Goal: Information Seeking & Learning: Find specific fact

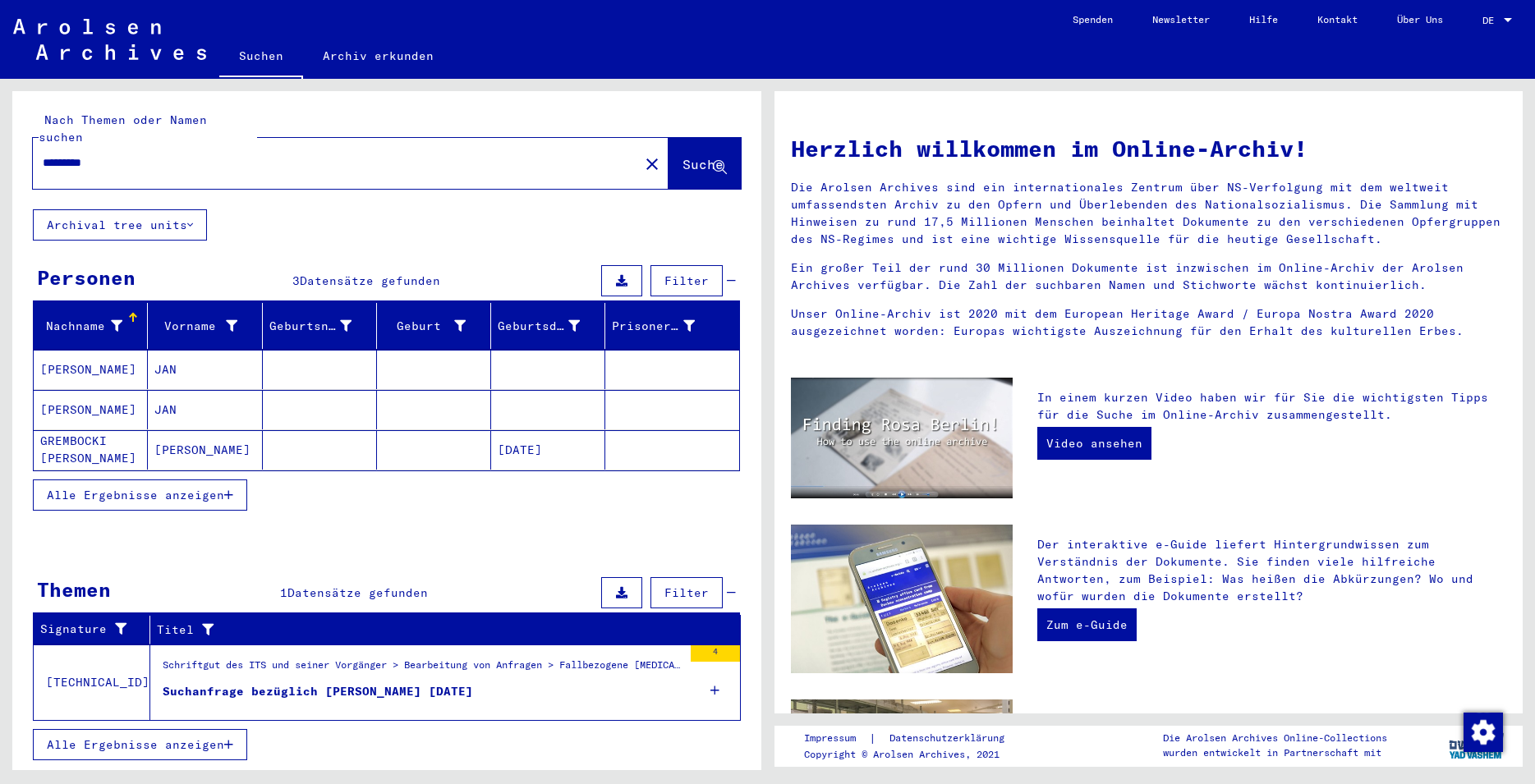
click at [188, 369] on mat-cell "JAN" at bounding box center [205, 370] width 114 height 39
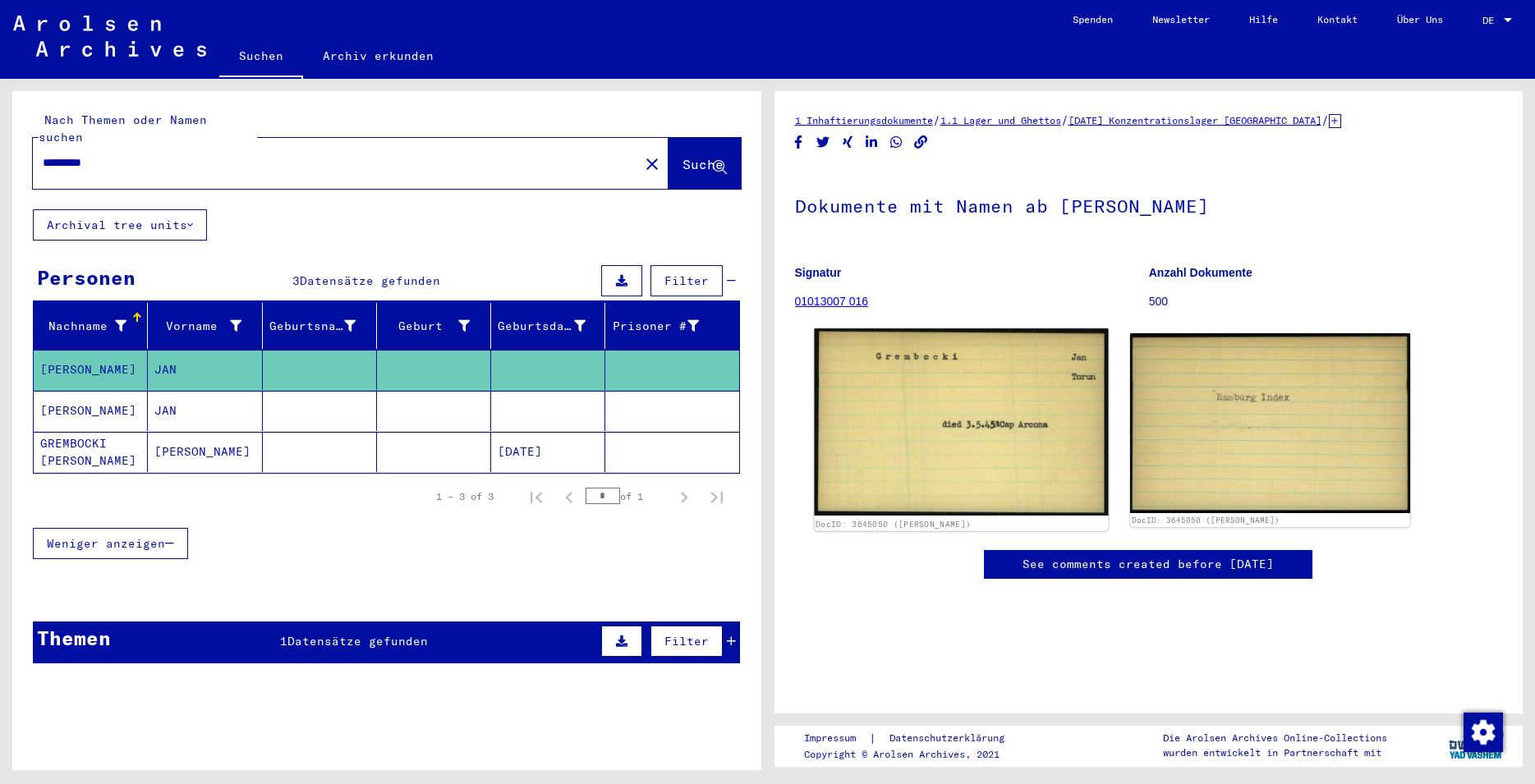
click at [898, 460] on img at bounding box center [961, 422] width 294 height 187
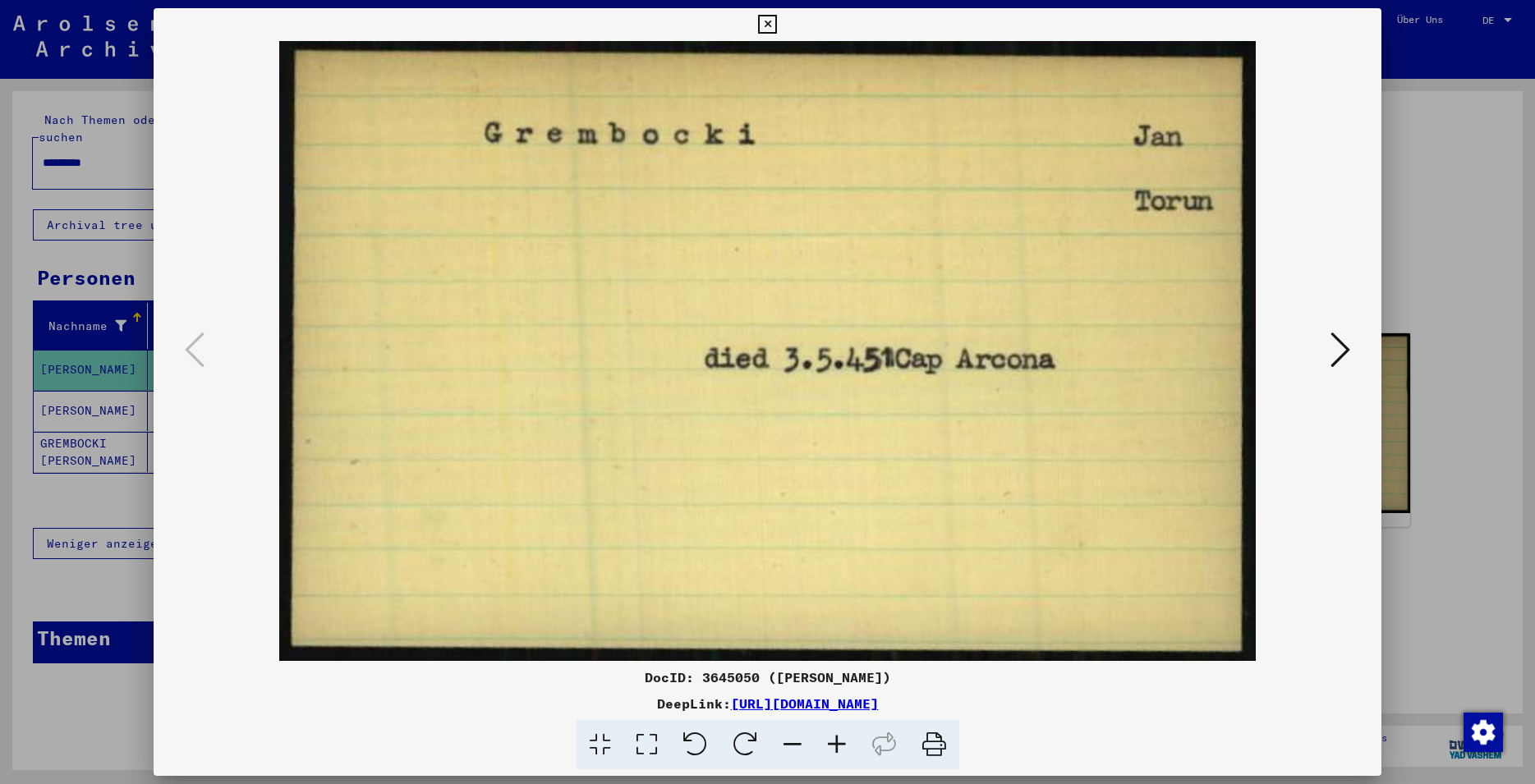
drag, startPoint x: 757, startPoint y: 675, endPoint x: 705, endPoint y: 672, distance: 52.1
click at [705, 672] on div "DocID: 3645050 ([PERSON_NAME])" at bounding box center [767, 677] width 1228 height 20
copy div "3645050"
click at [782, 32] on button at bounding box center [768, 25] width 29 height 33
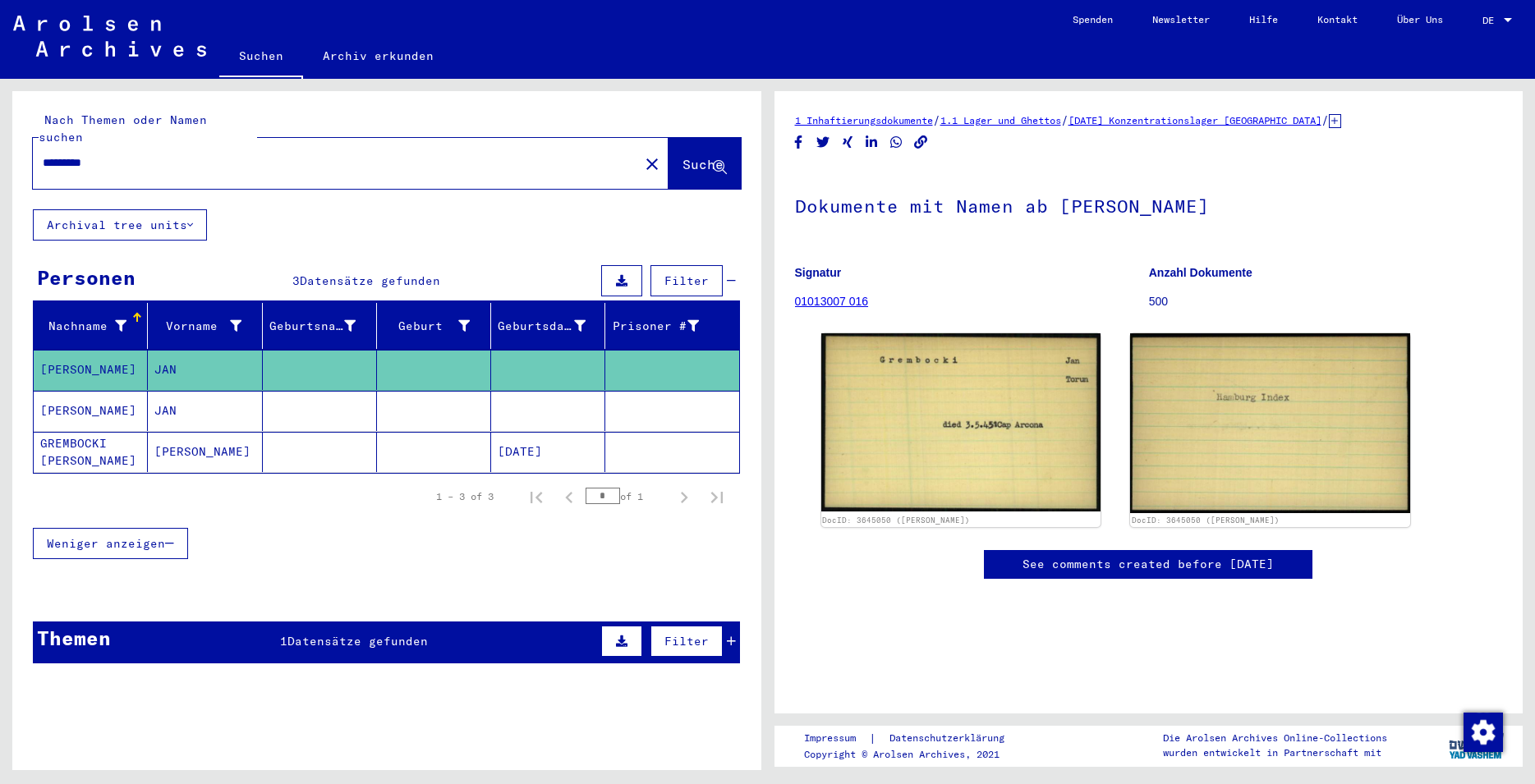
click at [400, 392] on mat-cell at bounding box center [434, 411] width 114 height 40
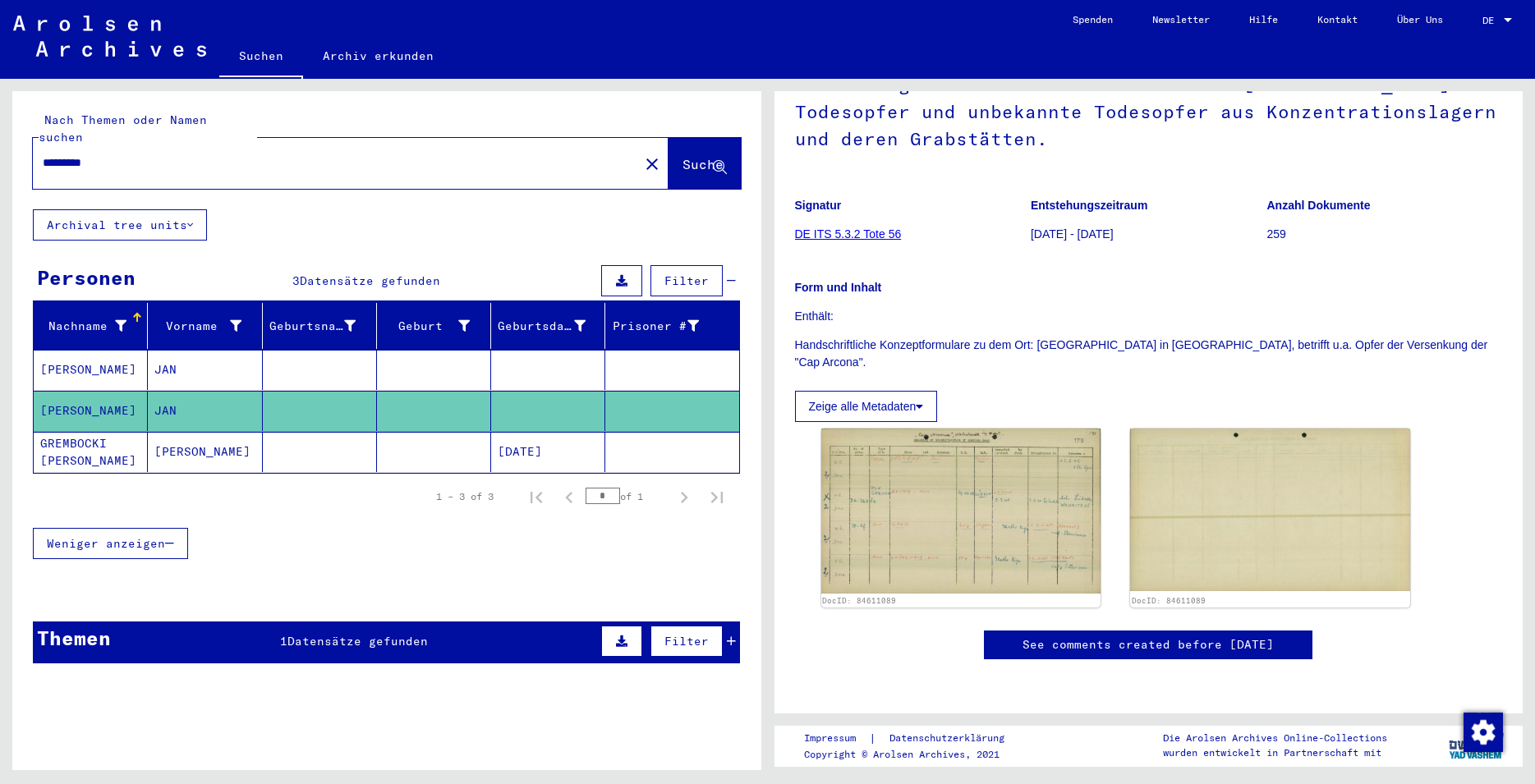
scroll to position [177, 0]
click at [1003, 481] on img at bounding box center [961, 511] width 280 height 165
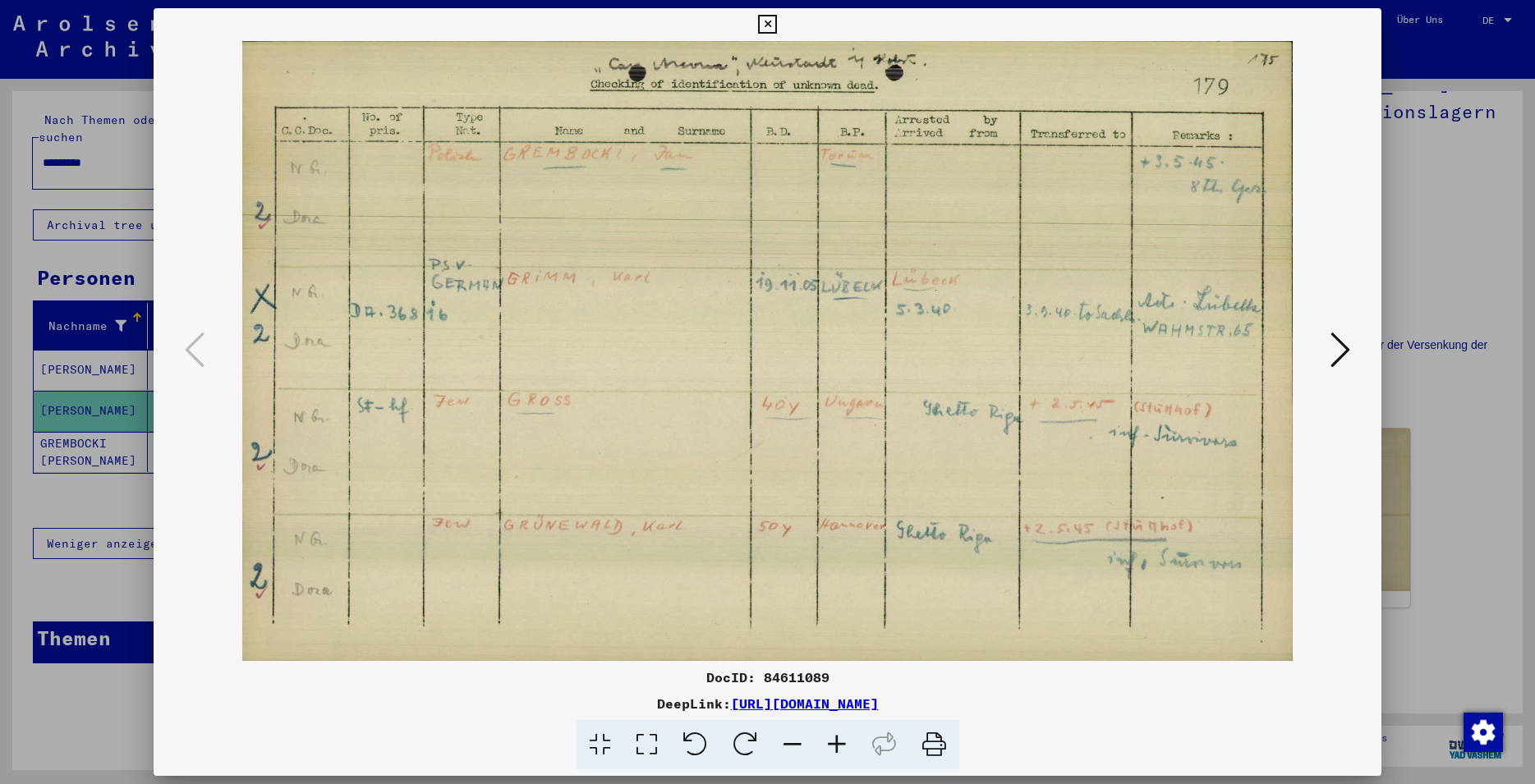
click at [777, 32] on icon at bounding box center [768, 24] width 19 height 20
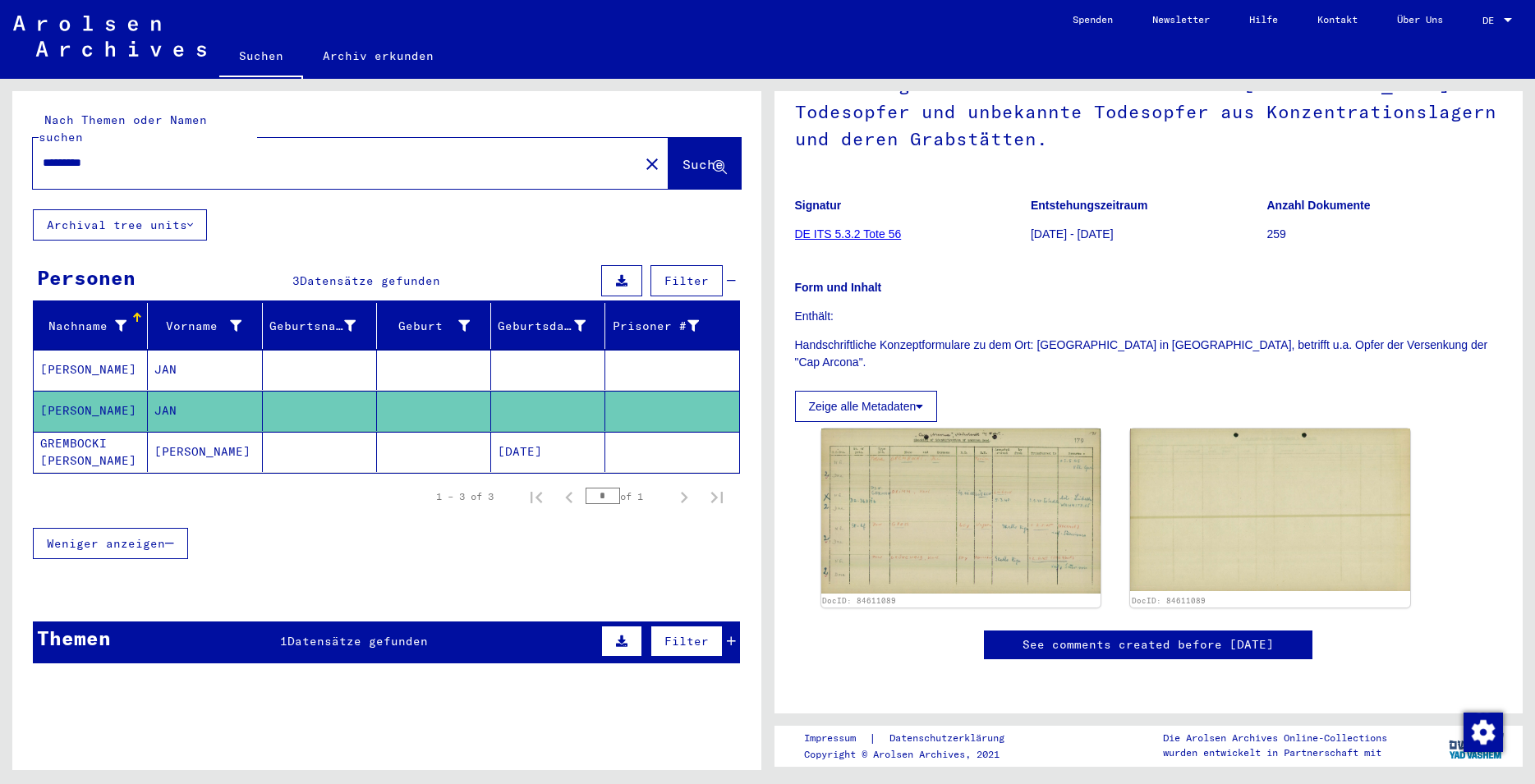
click at [303, 352] on mat-cell at bounding box center [320, 370] width 114 height 40
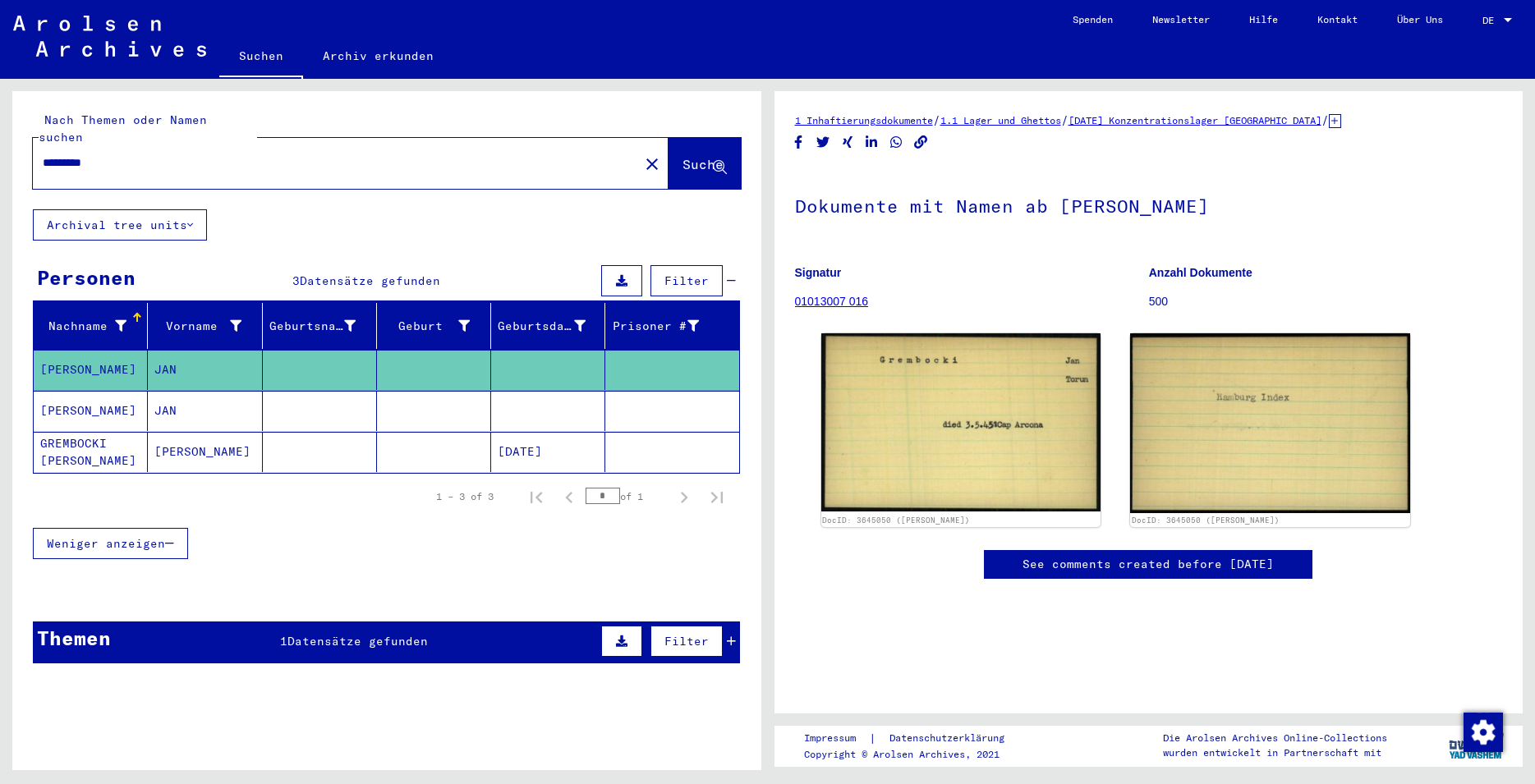
click at [429, 413] on mat-cell at bounding box center [434, 411] width 114 height 40
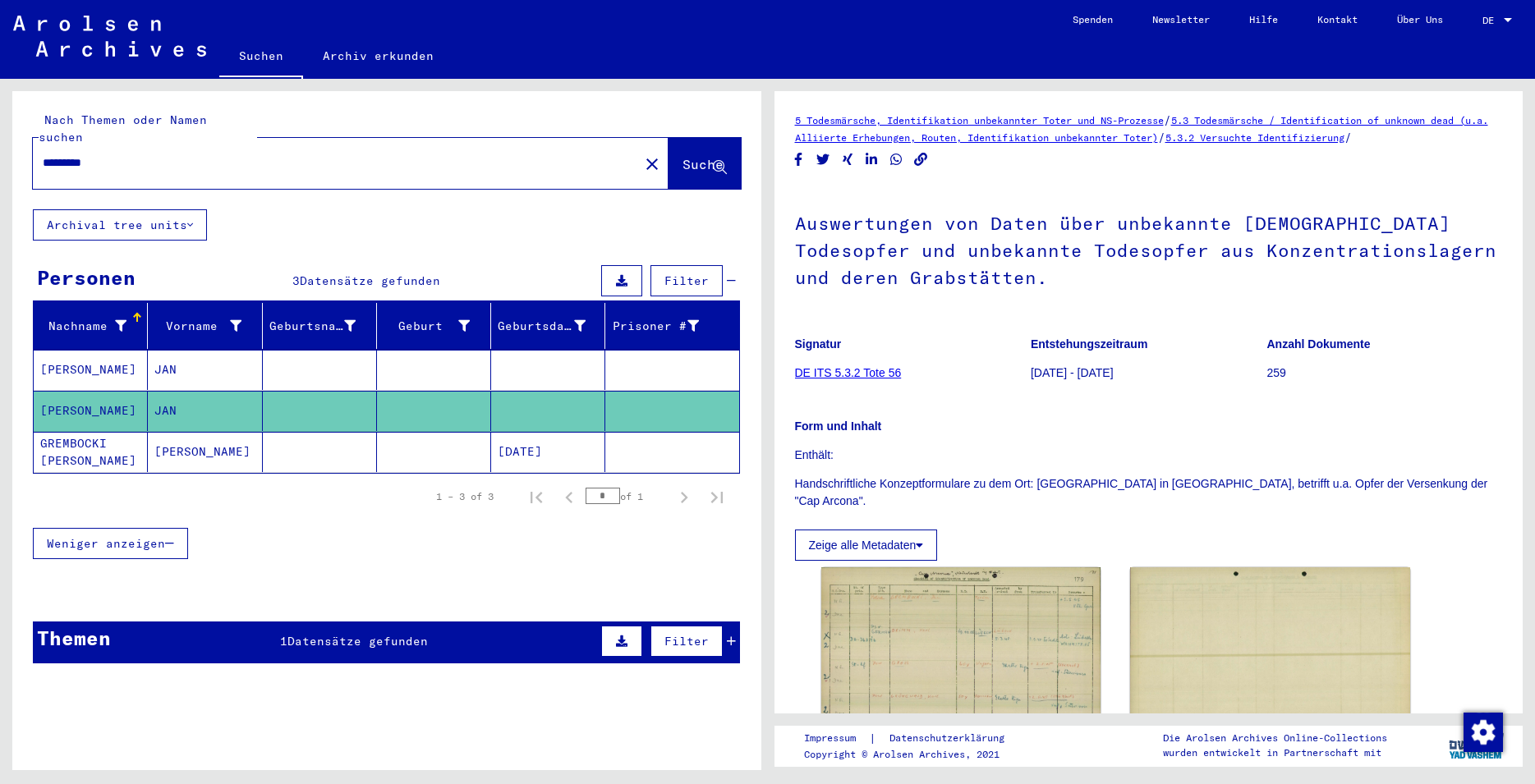
drag, startPoint x: 1040, startPoint y: 277, endPoint x: 799, endPoint y: 232, distance: 245.2
click at [799, 232] on h1 "Auswertungen von Daten über unbekannte [DEMOGRAPHIC_DATA] Todesopfer und unbeka…" at bounding box center [1149, 249] width 708 height 126
copy h1 "Auswertungen von Daten über unbekannte [DEMOGRAPHIC_DATA] Todesopfer und unbeka…"
drag, startPoint x: 905, startPoint y: 374, endPoint x: 798, endPoint y: 375, distance: 107.0
click at [798, 375] on figure "Signatur DE ITS 5.3.2 Tote 56" at bounding box center [913, 361] width 235 height 74
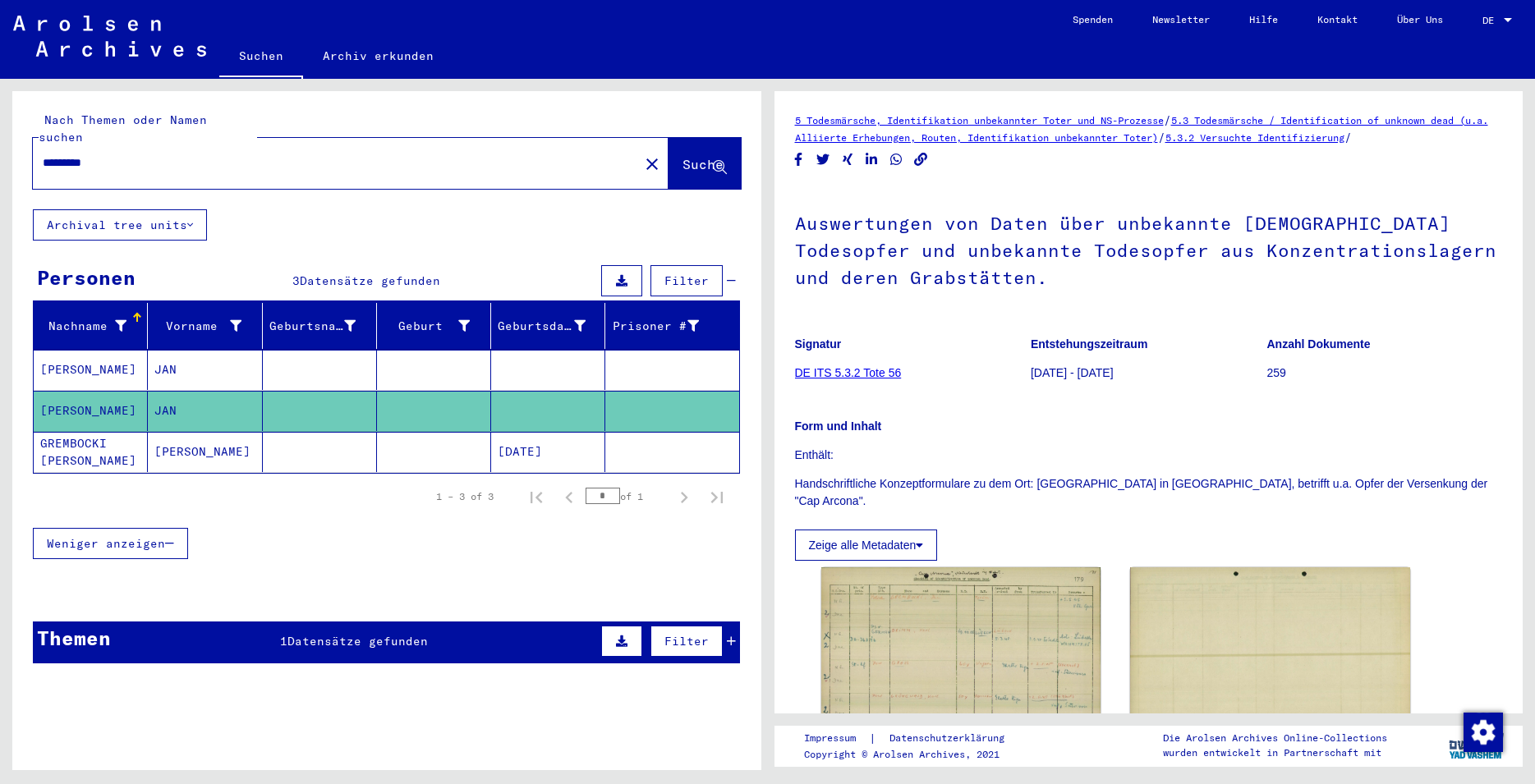
copy link "DE ITS 5.3.2 Tote 56"
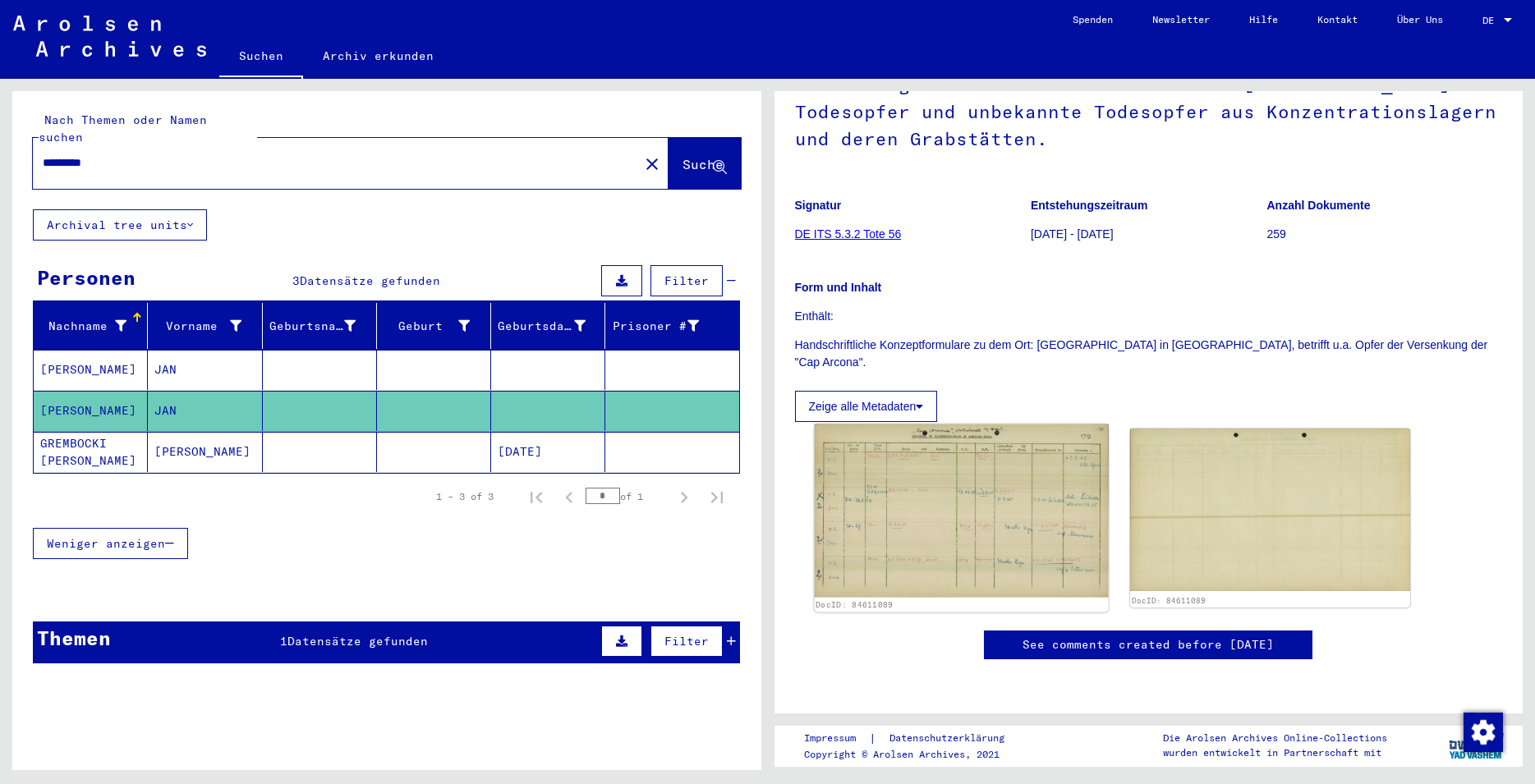
scroll to position [266, 0]
click at [944, 424] on img at bounding box center [961, 510] width 294 height 173
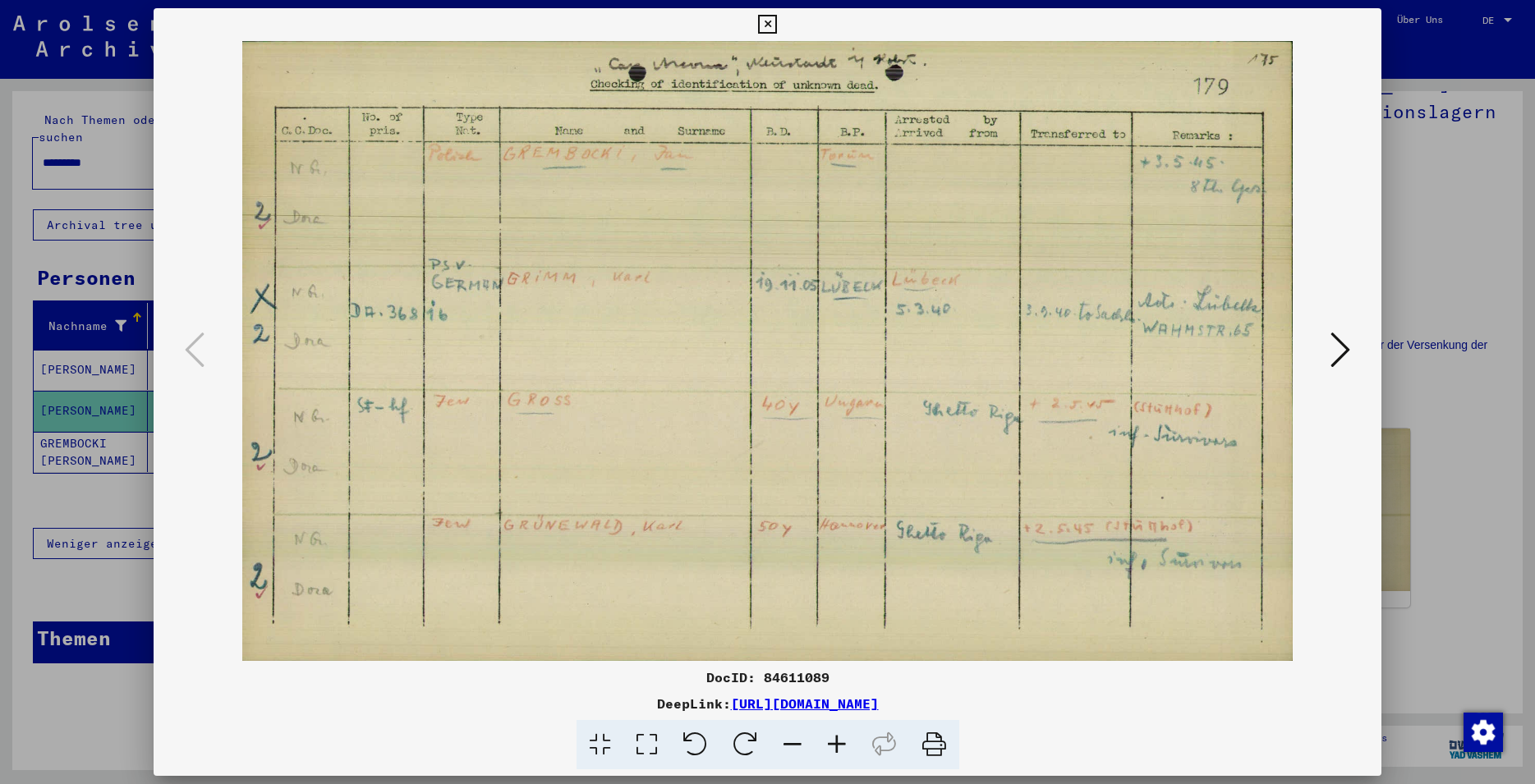
drag, startPoint x: 824, startPoint y: 677, endPoint x: 766, endPoint y: 676, distance: 58.0
click at [766, 676] on div "DocID: 84611089" at bounding box center [767, 677] width 1228 height 20
copy div "84611089"
click at [1343, 335] on icon at bounding box center [1340, 349] width 20 height 39
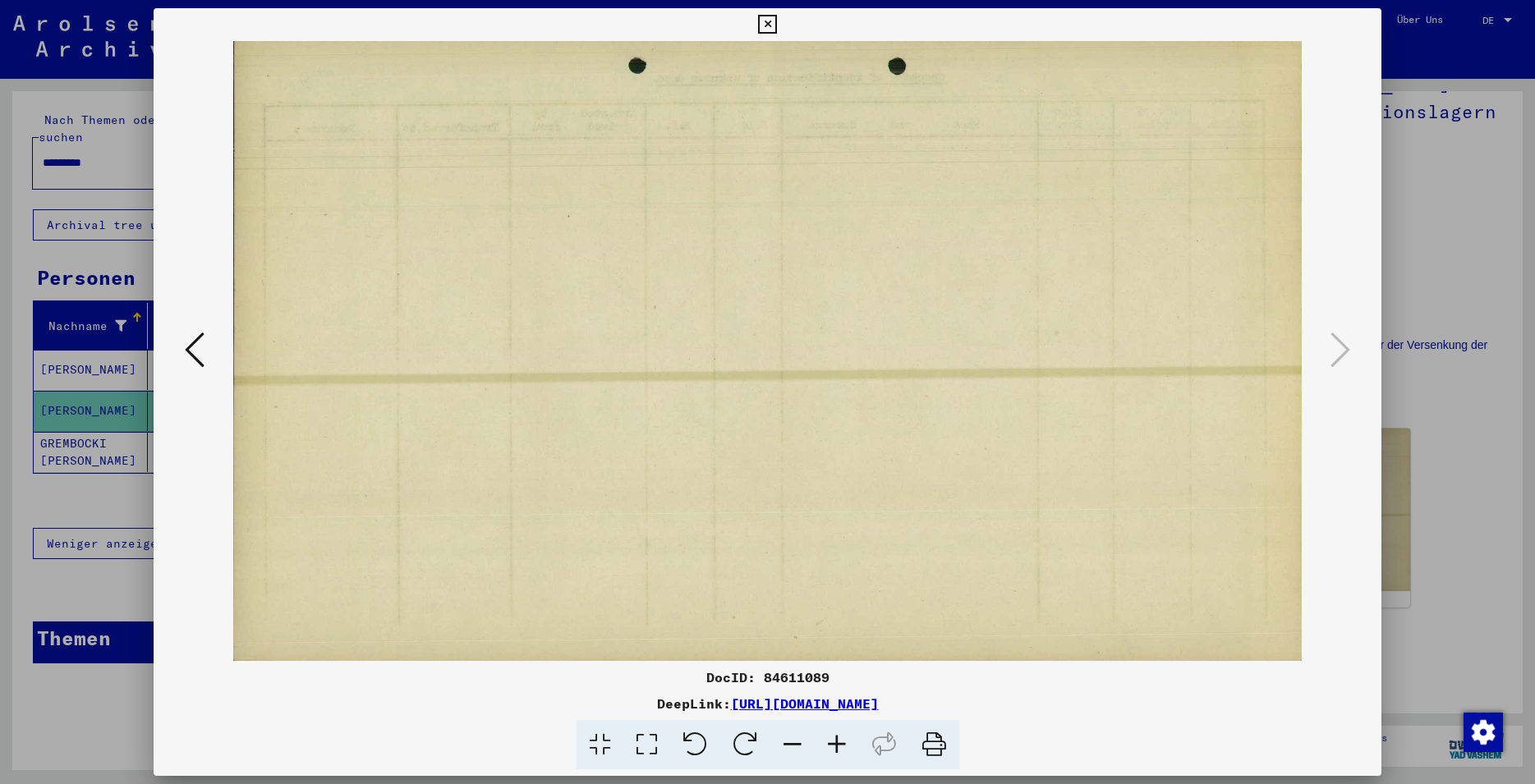
click at [782, 35] on button at bounding box center [768, 25] width 29 height 33
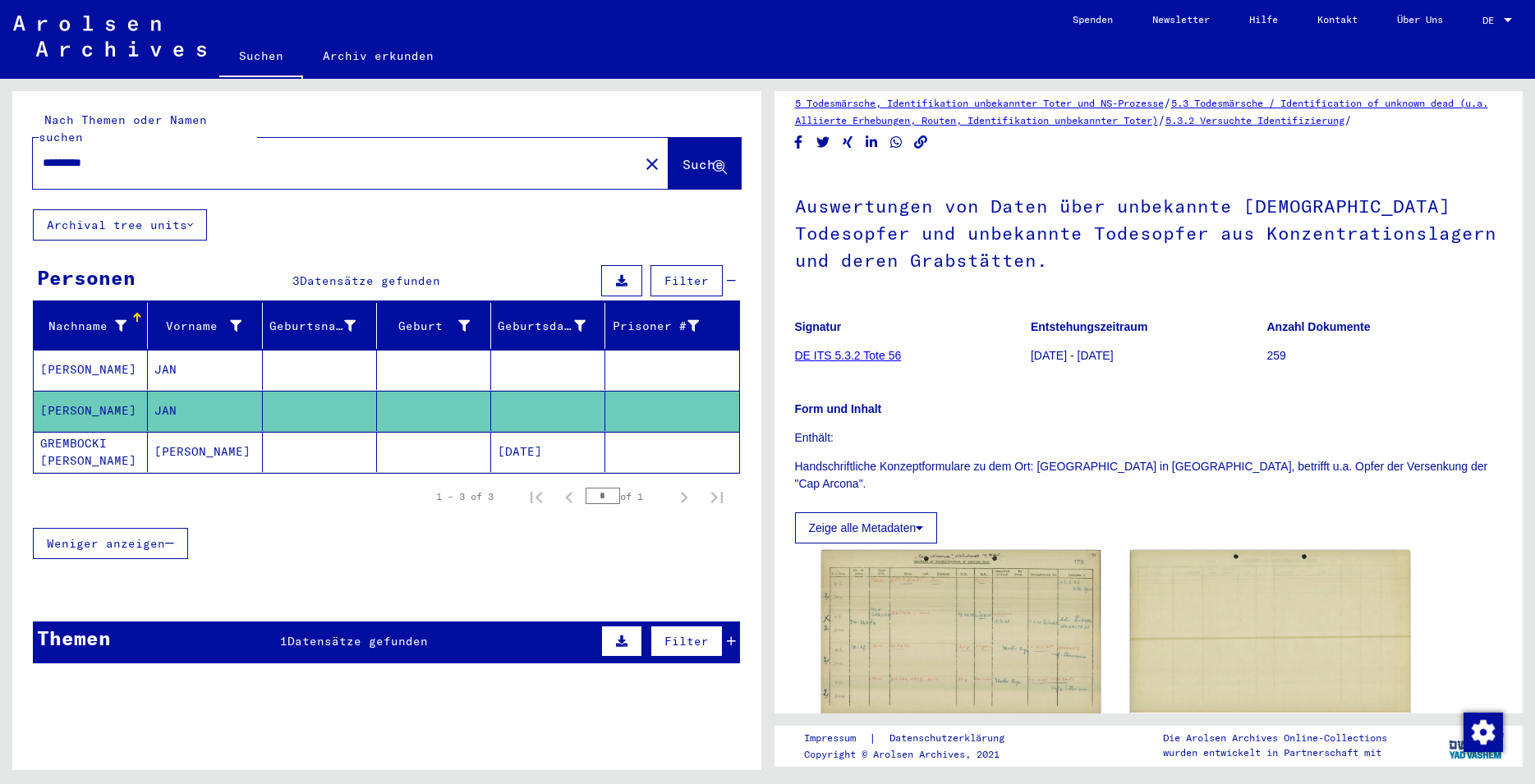
scroll to position [0, 0]
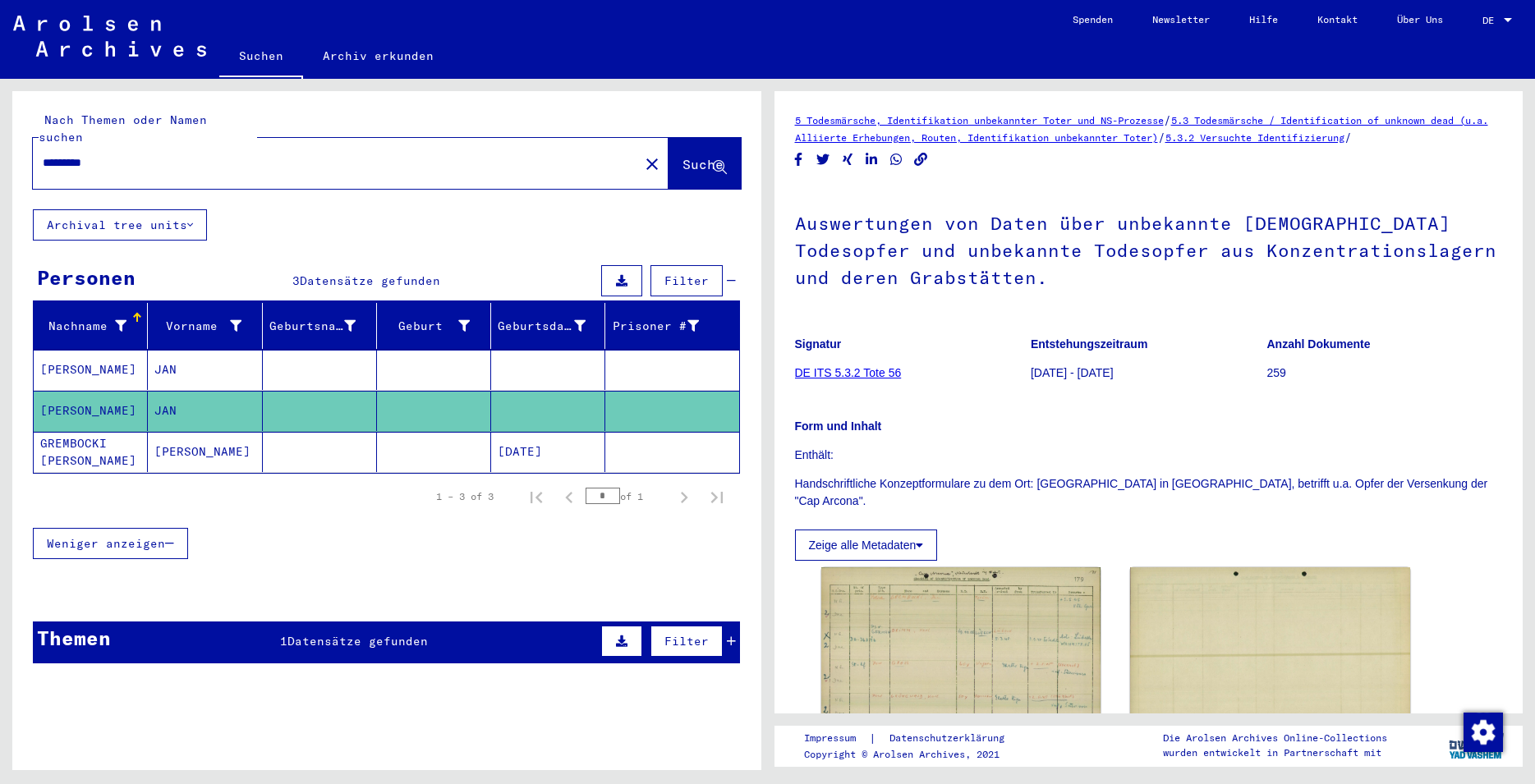
click at [862, 370] on link "DE ITS 5.3.2 Tote 56" at bounding box center [848, 372] width 107 height 13
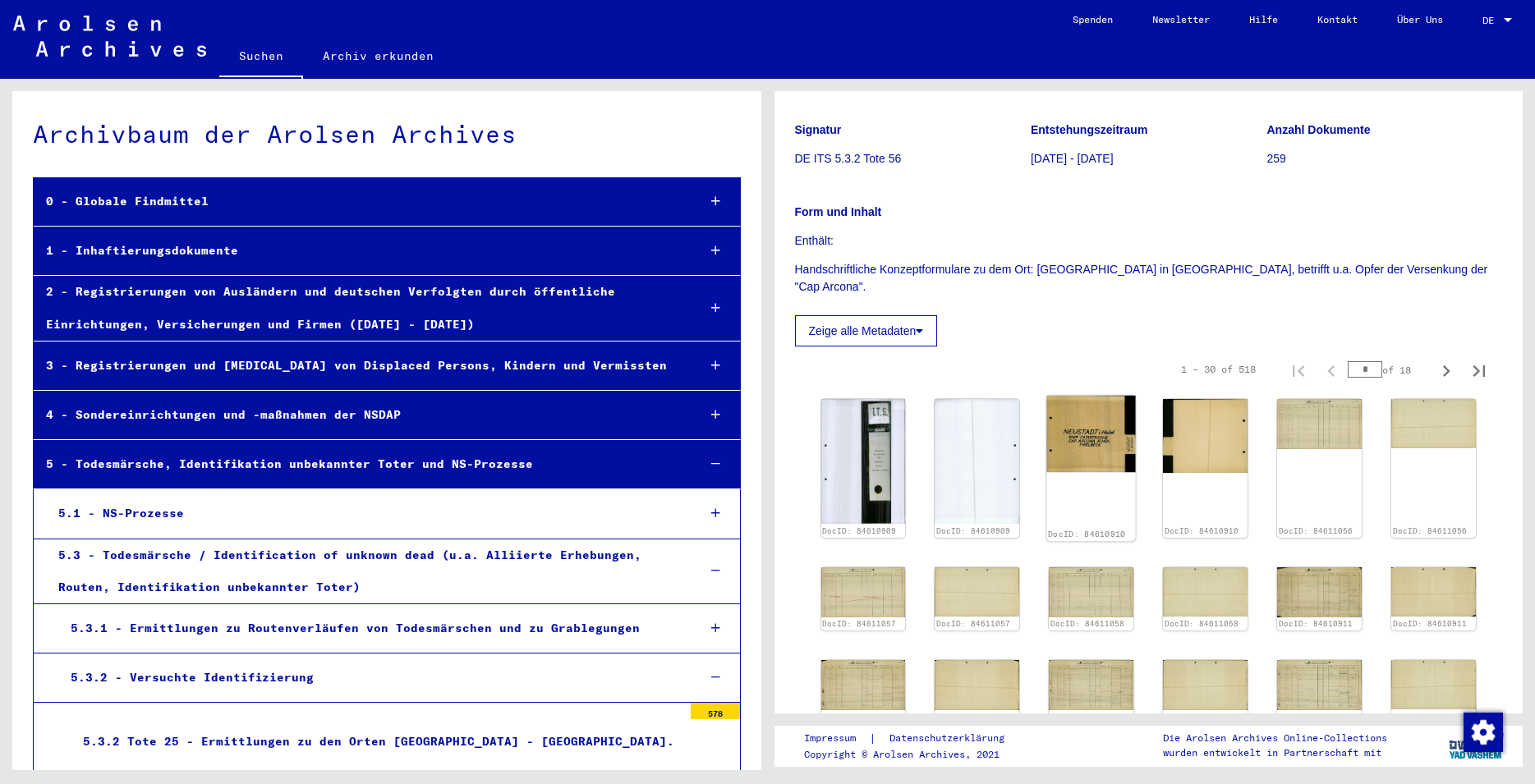
scroll to position [266, 0]
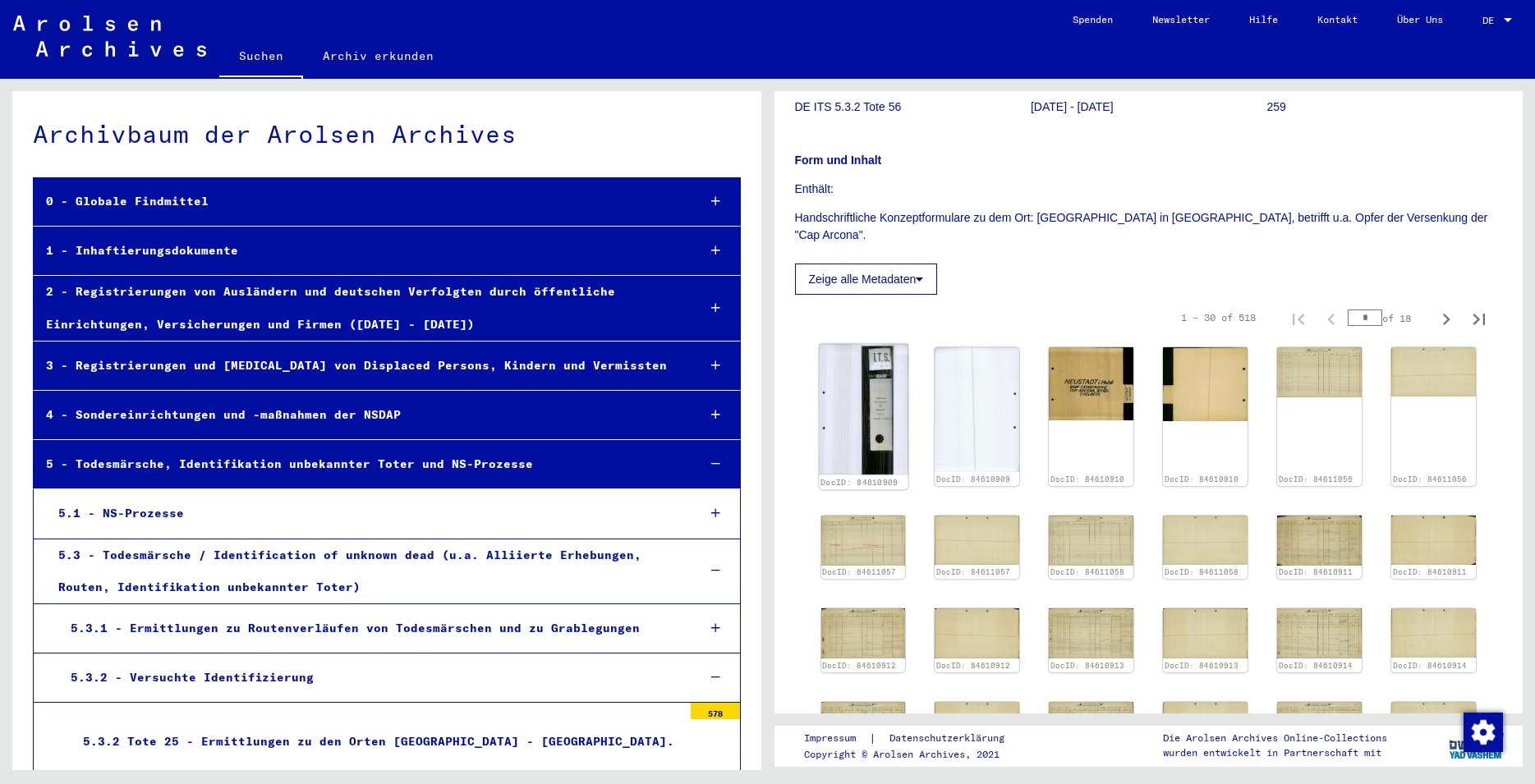
click at [834, 393] on img at bounding box center [863, 409] width 89 height 130
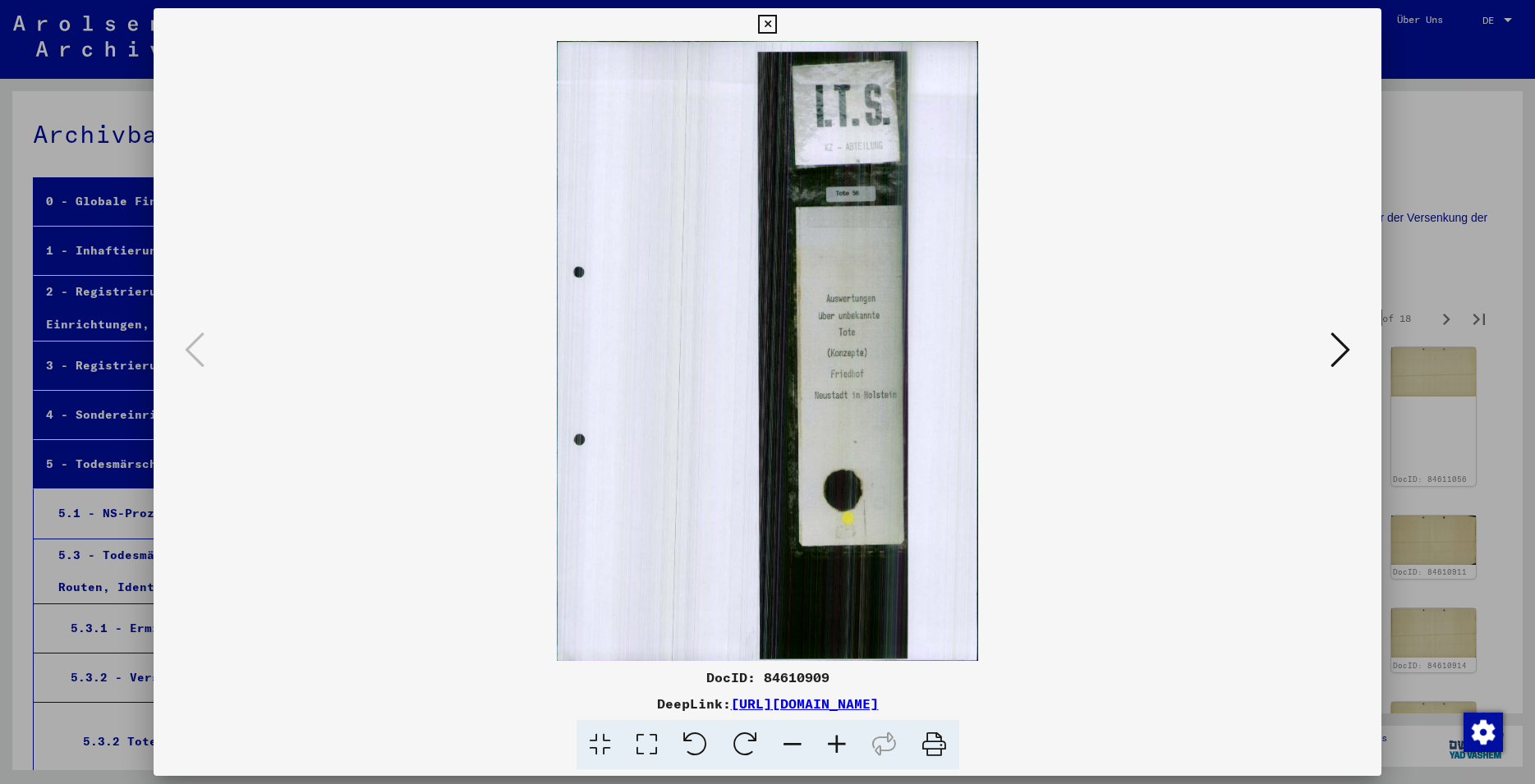
drag, startPoint x: 835, startPoint y: 673, endPoint x: 765, endPoint y: 673, distance: 70.0
click at [765, 673] on div "DocID: 84610909" at bounding box center [767, 677] width 1228 height 20
copy div "84610909"
click at [777, 22] on icon at bounding box center [768, 24] width 19 height 20
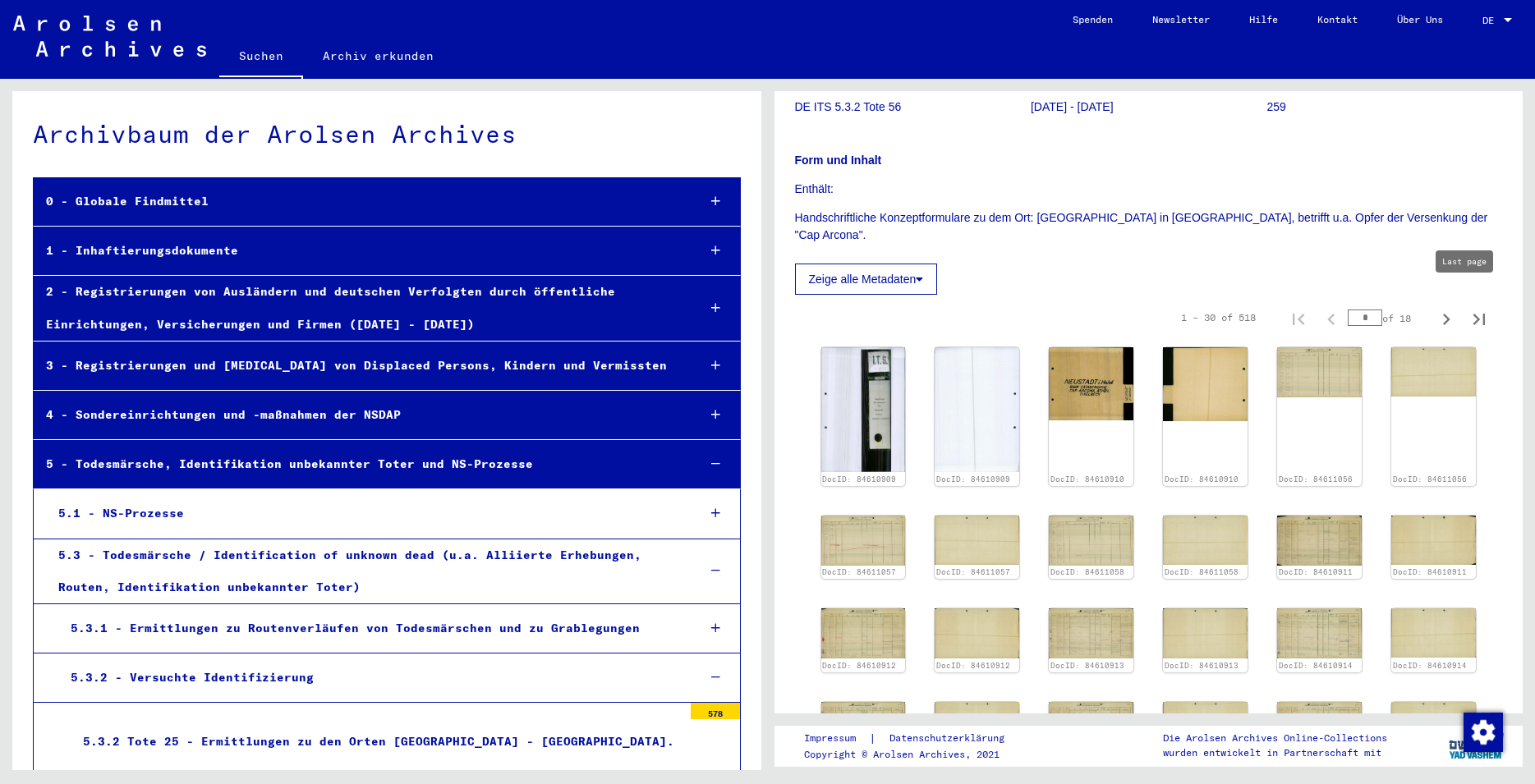
click at [1468, 308] on icon "Last page" at bounding box center [1479, 319] width 23 height 23
type input "**"
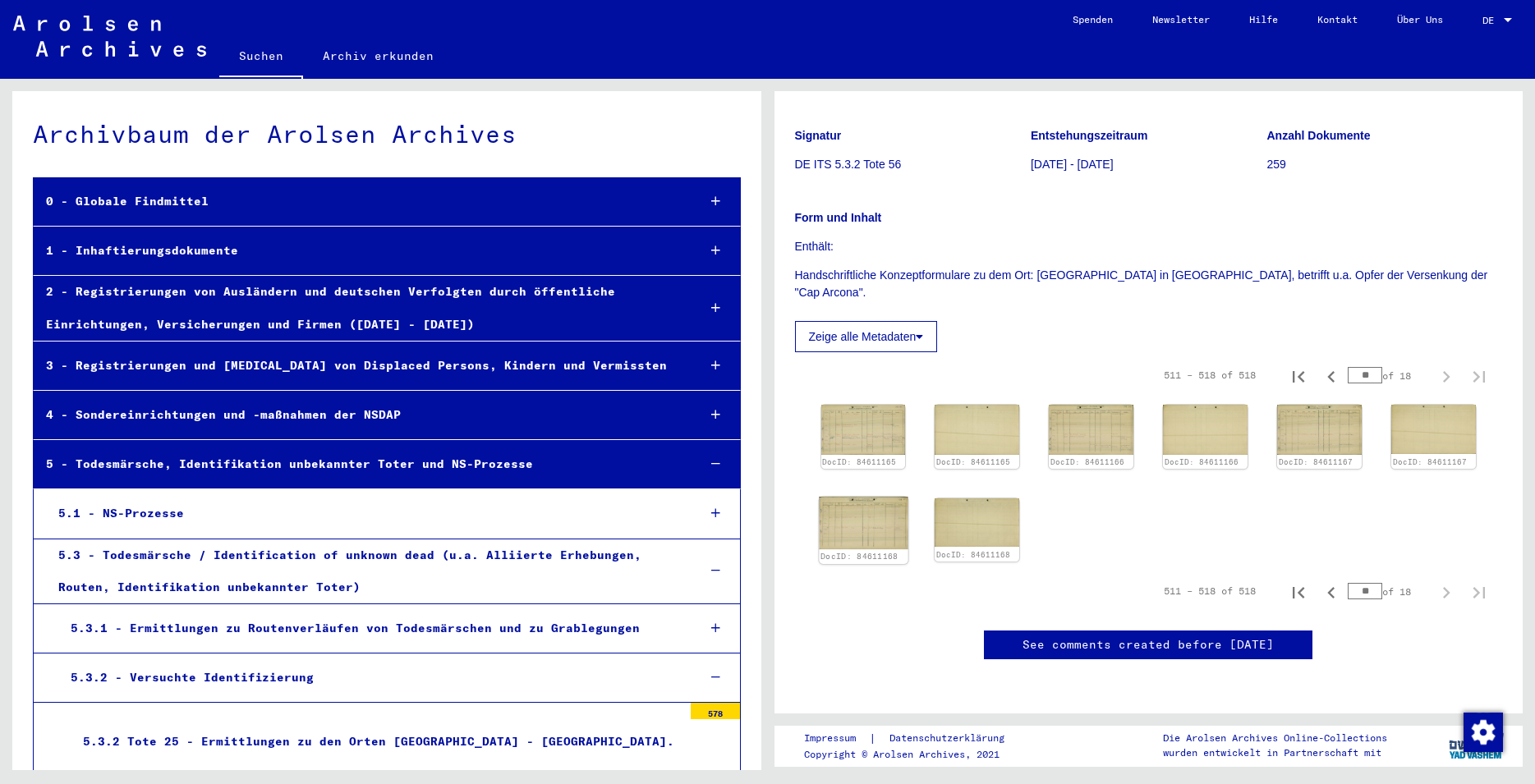
click at [883, 497] on img at bounding box center [863, 523] width 89 height 53
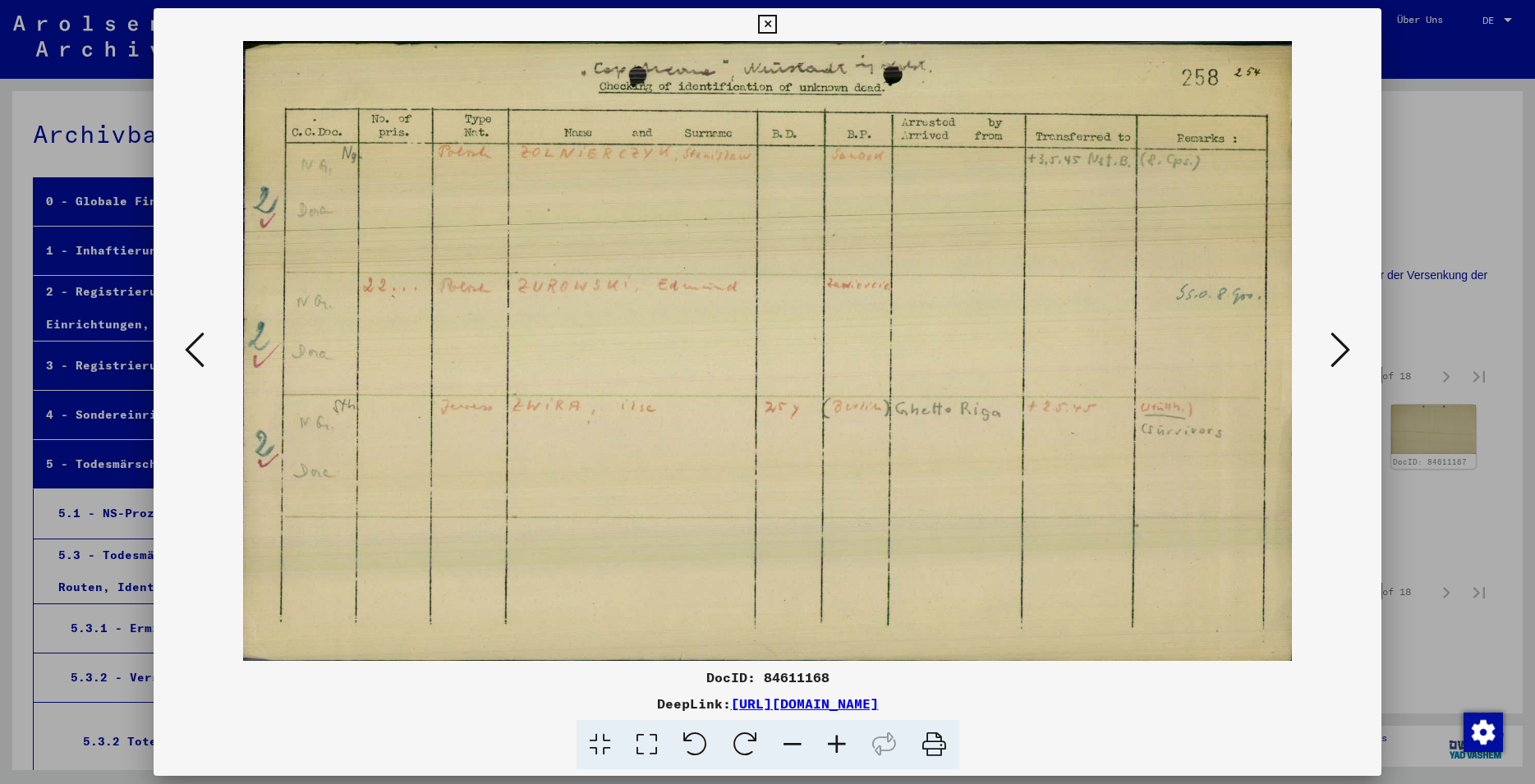
drag, startPoint x: 831, startPoint y: 678, endPoint x: 766, endPoint y: 680, distance: 65.0
click at [766, 680] on div "DocID: 84611168" at bounding box center [767, 677] width 1228 height 20
copy div "84611168"
drag, startPoint x: 1364, startPoint y: 25, endPoint x: 1372, endPoint y: 78, distance: 53.6
click at [777, 25] on icon at bounding box center [768, 24] width 19 height 20
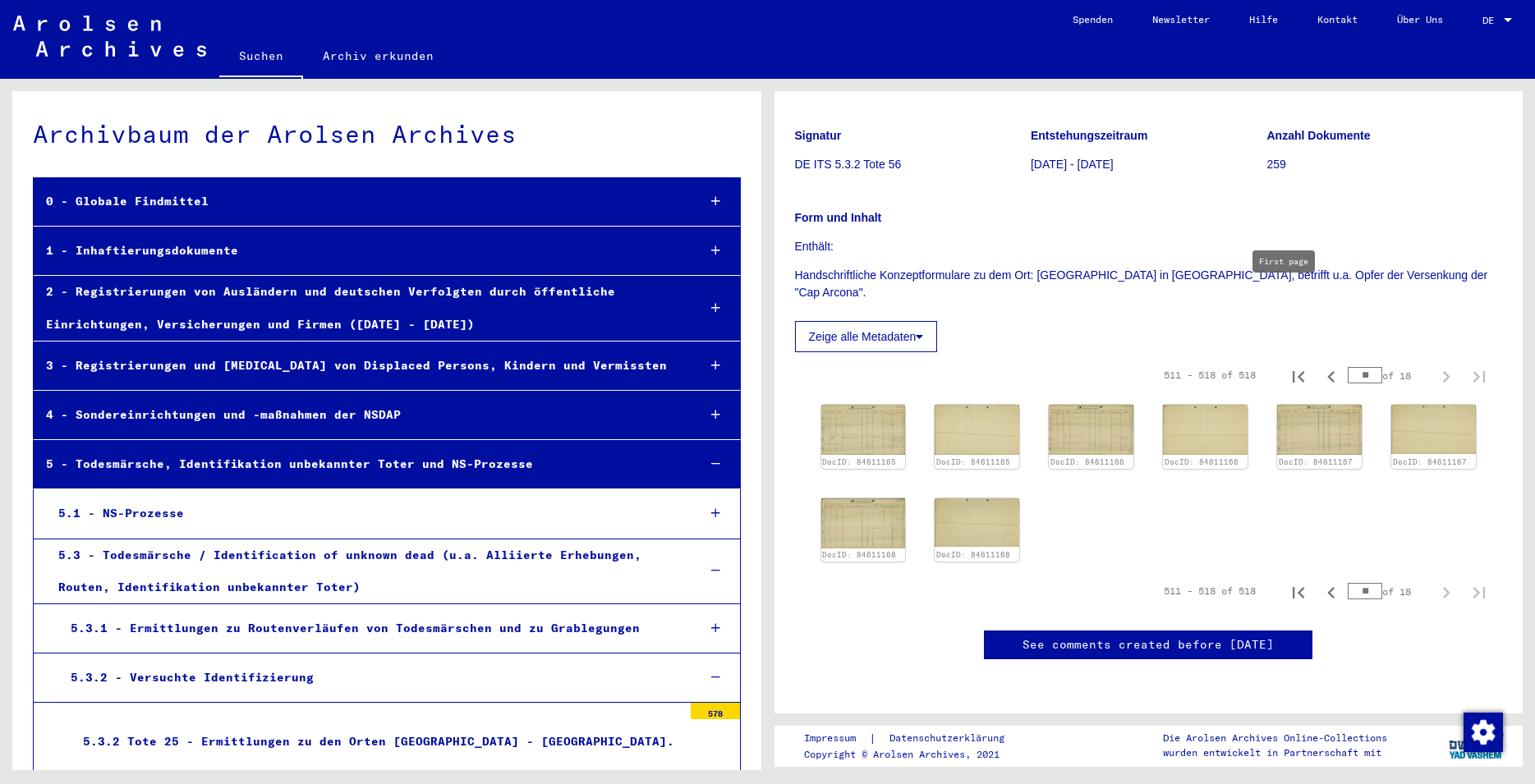
click at [1287, 366] on icon "First page" at bounding box center [1298, 377] width 23 height 23
type input "*"
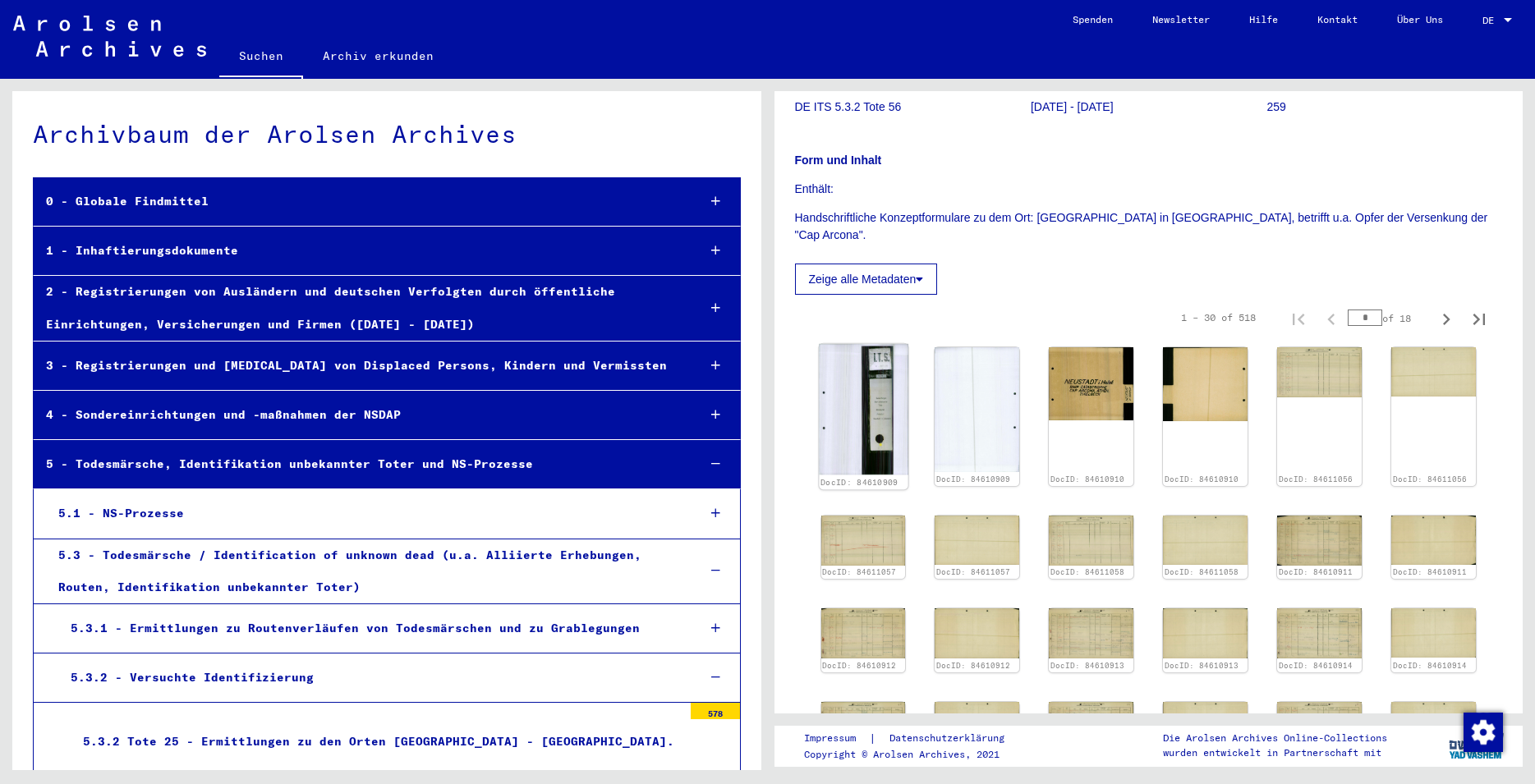
click at [877, 370] on img at bounding box center [863, 409] width 89 height 130
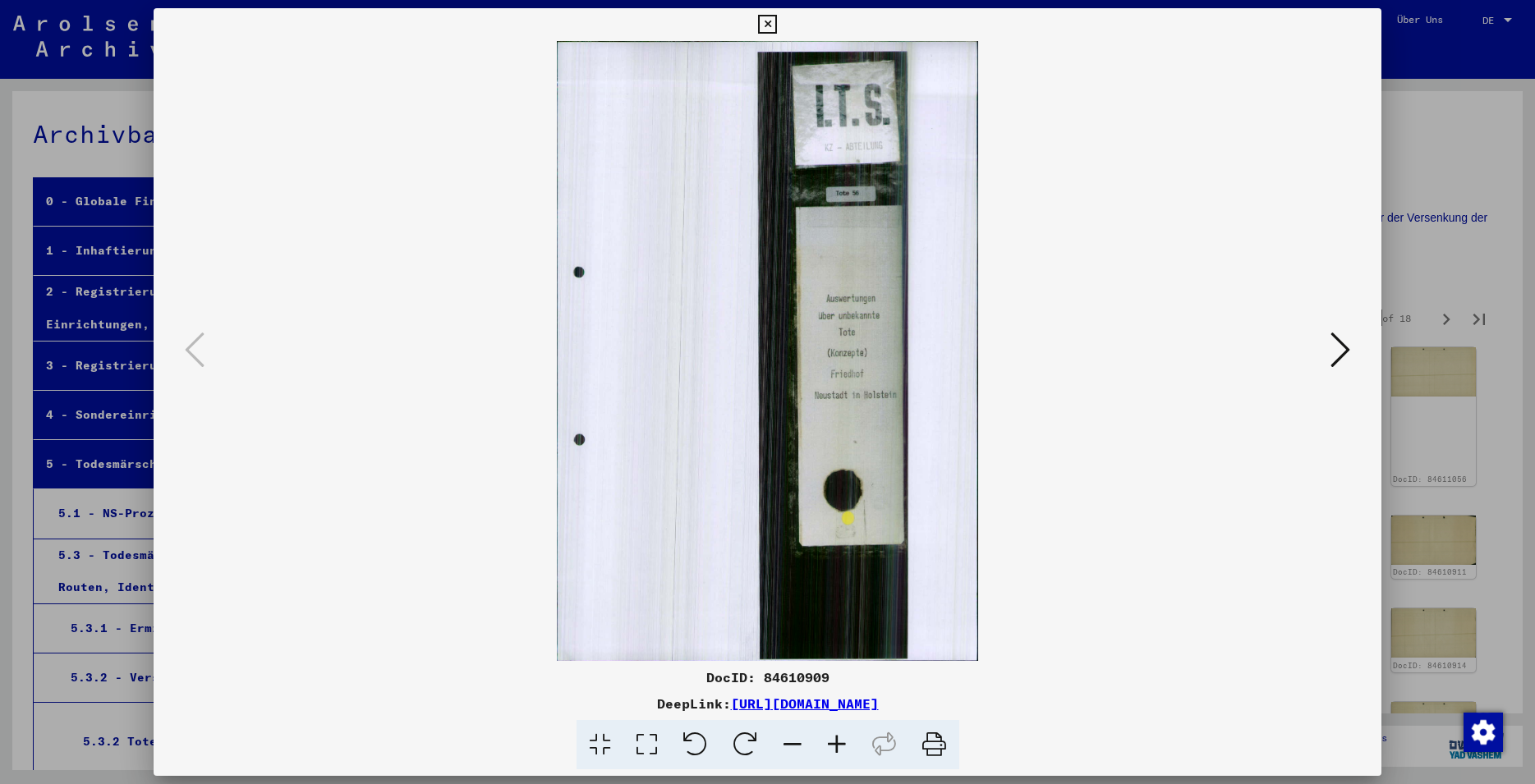
drag, startPoint x: 828, startPoint y: 678, endPoint x: 764, endPoint y: 673, distance: 64.2
click at [764, 673] on div "DocID: 84610909" at bounding box center [767, 677] width 1228 height 20
copy div "84610909"
click at [1342, 360] on icon at bounding box center [1340, 349] width 20 height 39
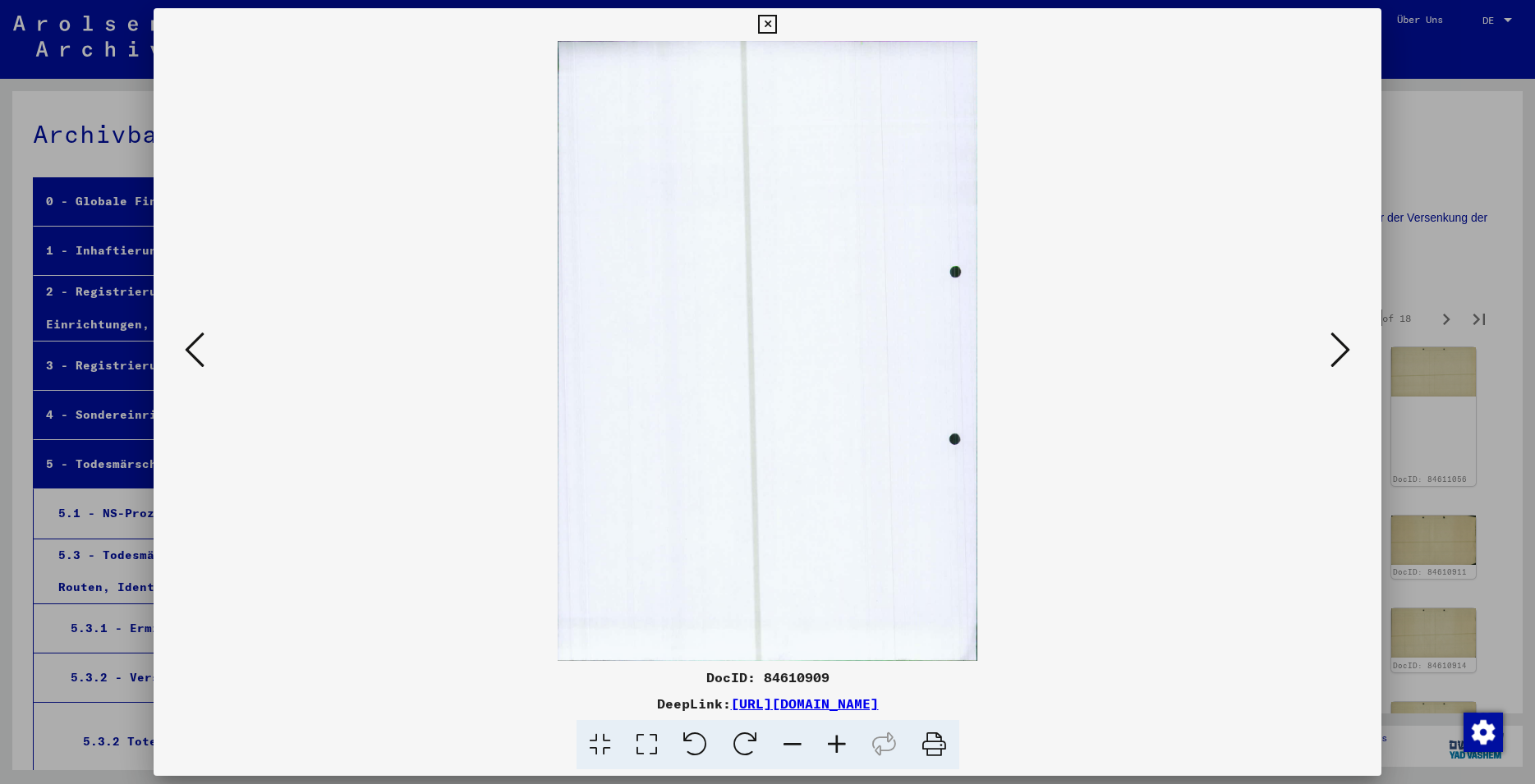
click at [1340, 359] on icon at bounding box center [1340, 349] width 20 height 39
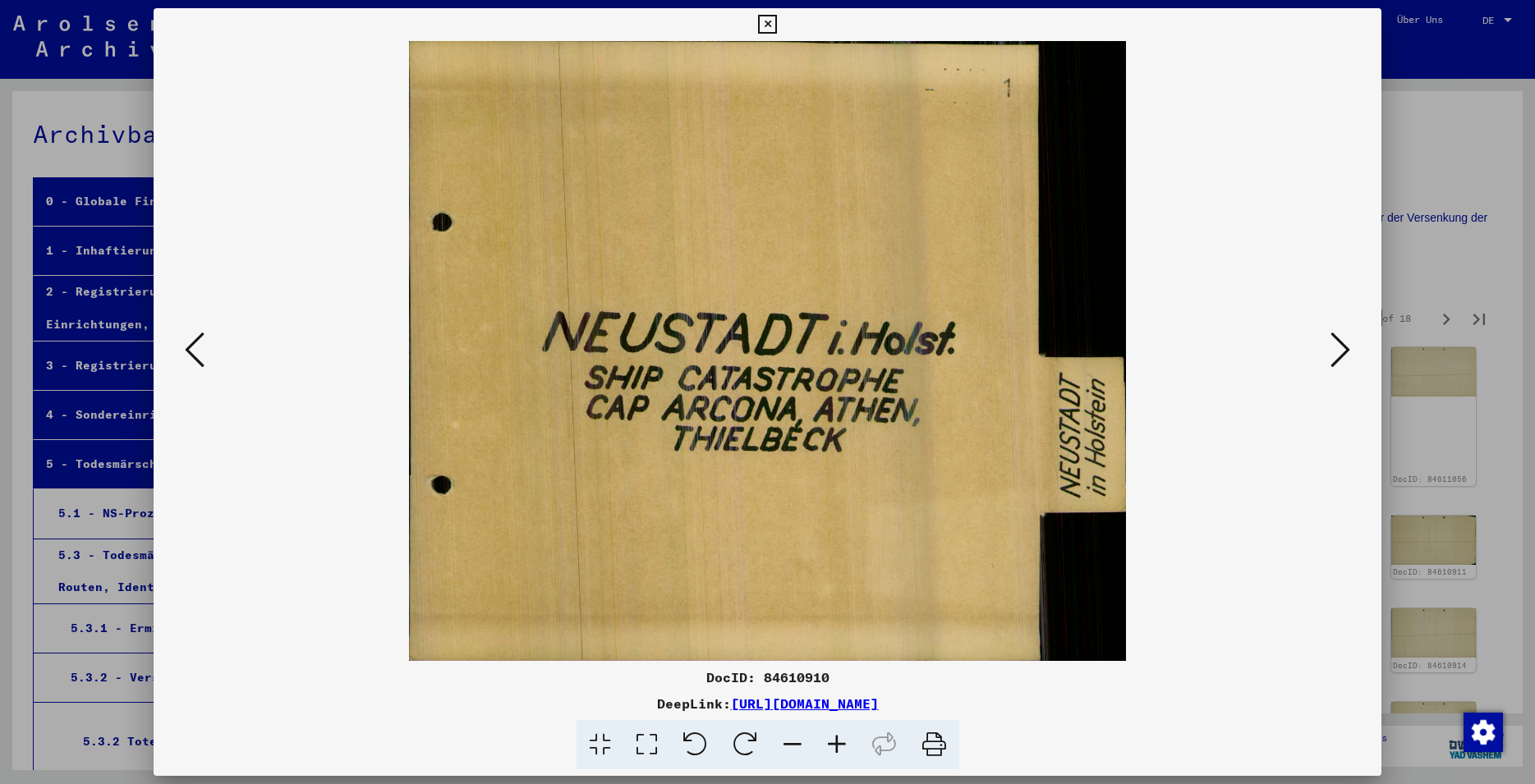
click at [1346, 352] on icon at bounding box center [1340, 349] width 20 height 39
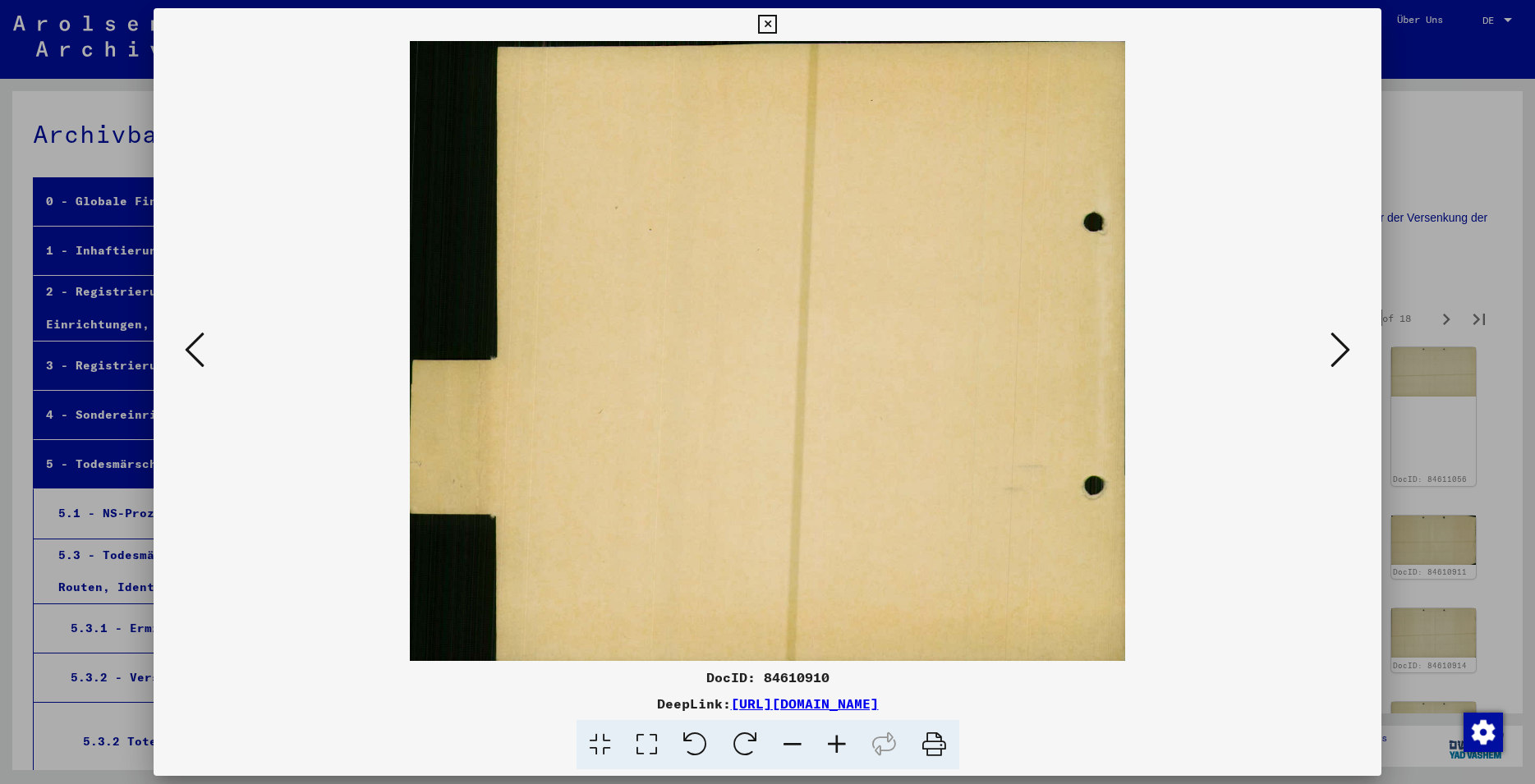
click at [1351, 356] on icon at bounding box center [1340, 349] width 20 height 39
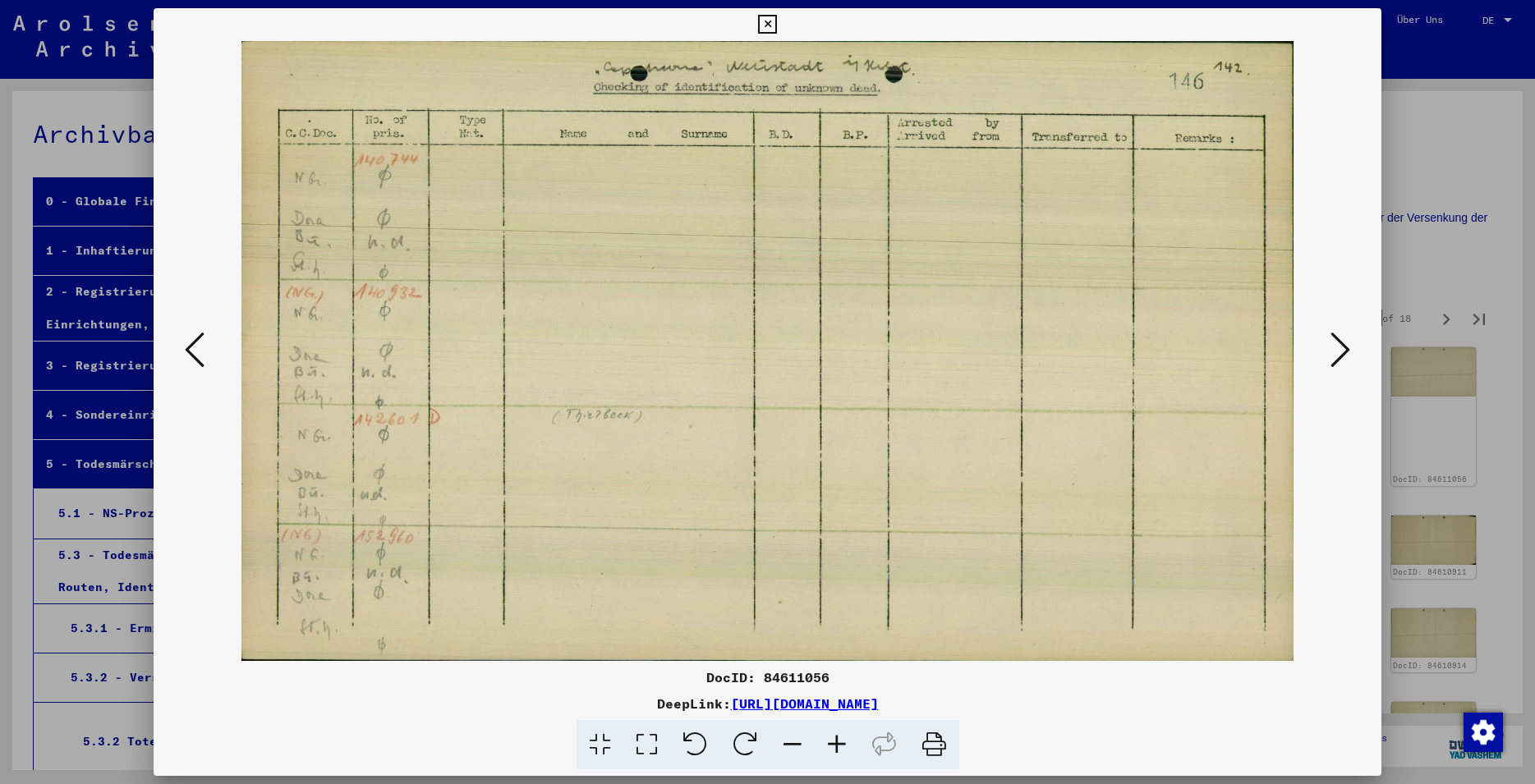
click at [777, 27] on icon at bounding box center [768, 24] width 19 height 20
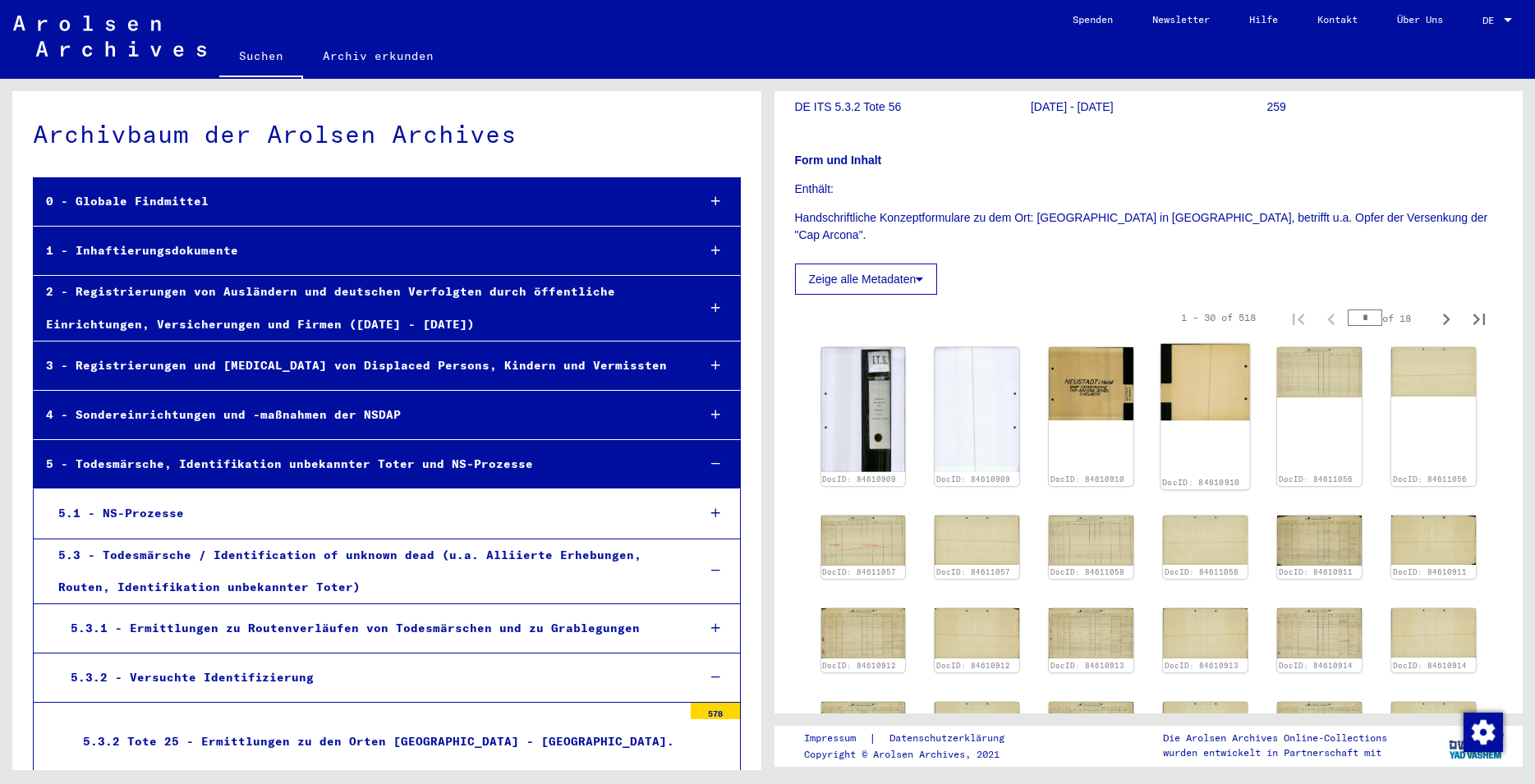
scroll to position [355, 0]
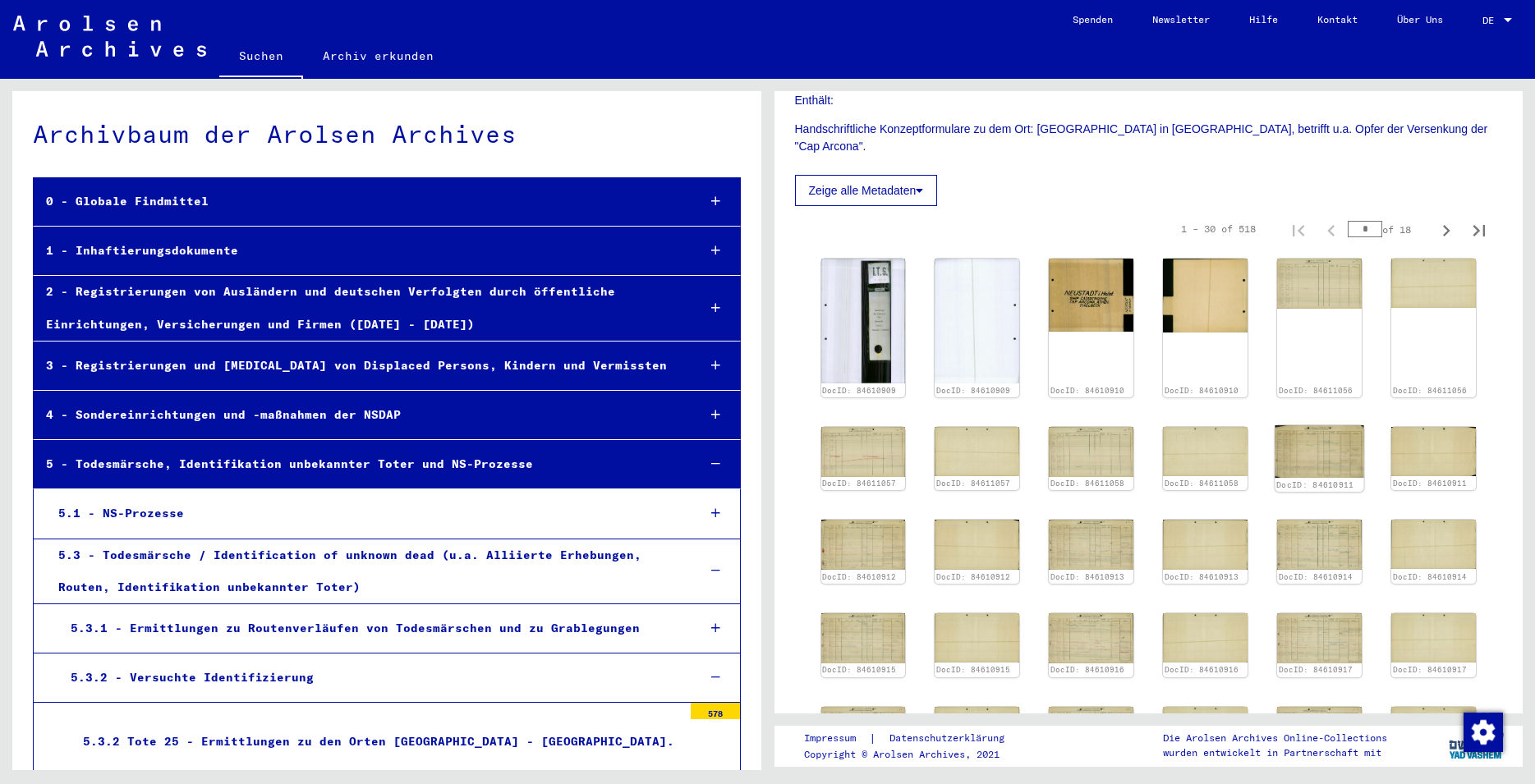
click at [1324, 432] on img at bounding box center [1320, 452] width 89 height 53
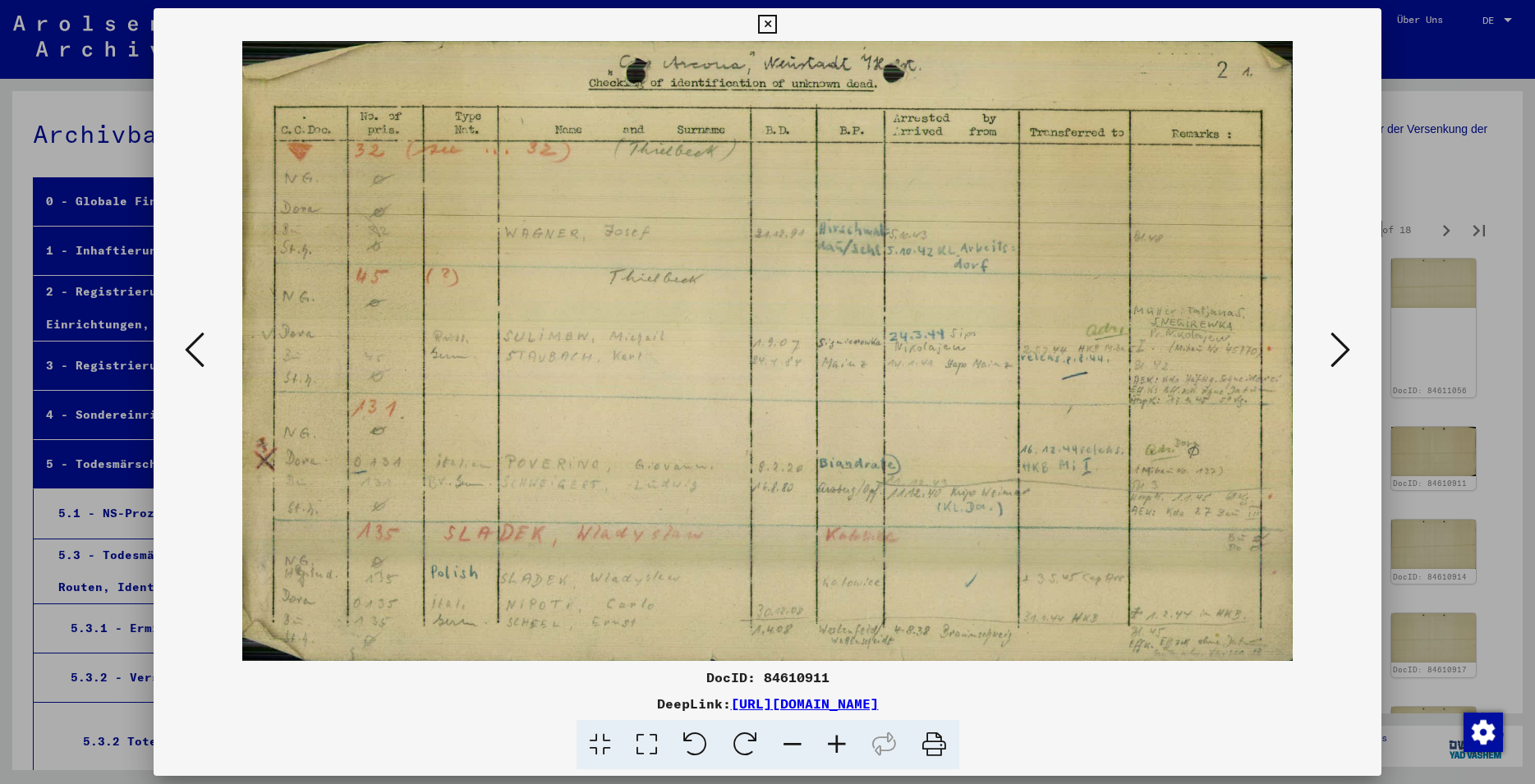
click at [1330, 365] on button at bounding box center [1341, 351] width 30 height 47
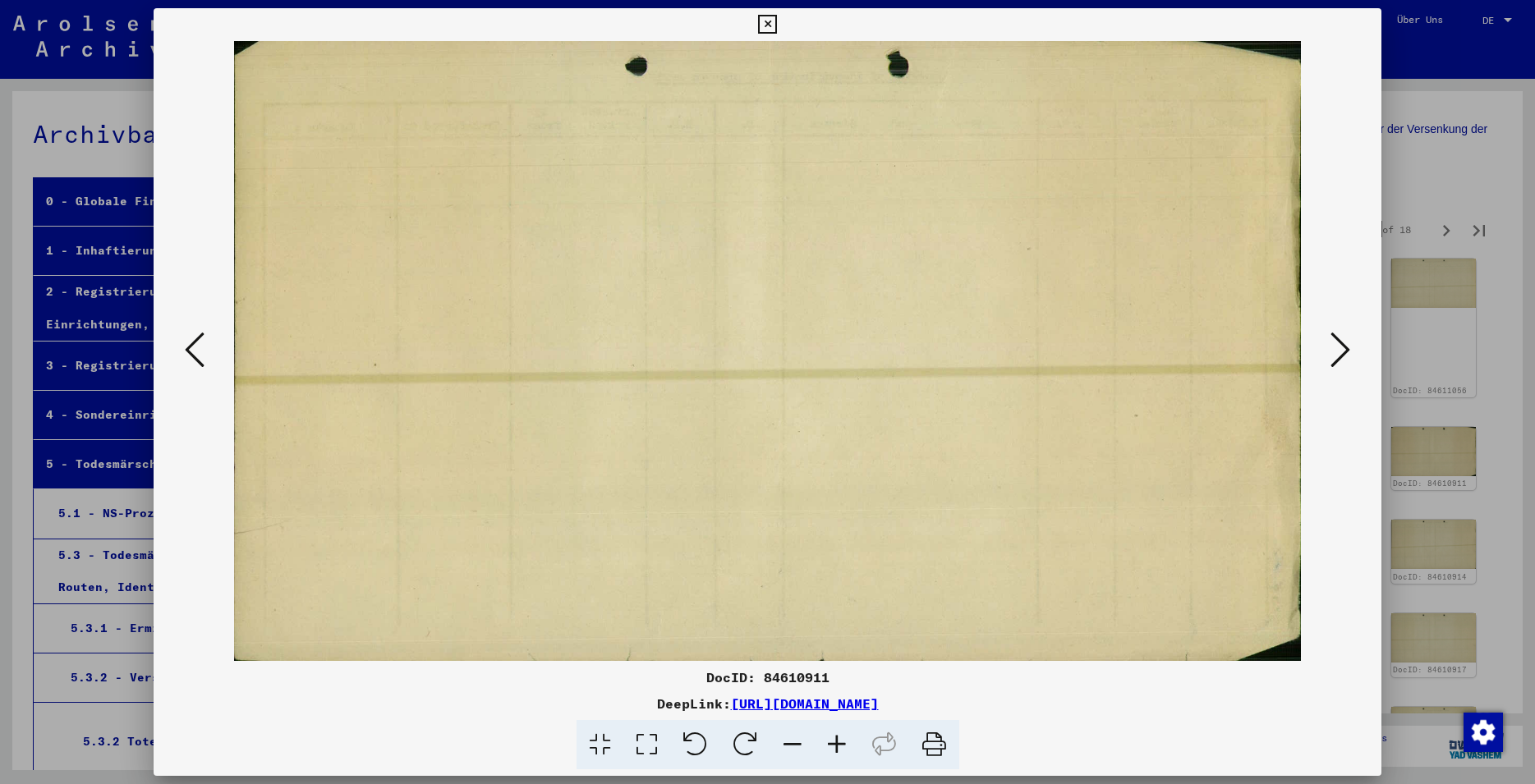
click at [777, 30] on icon at bounding box center [768, 24] width 19 height 20
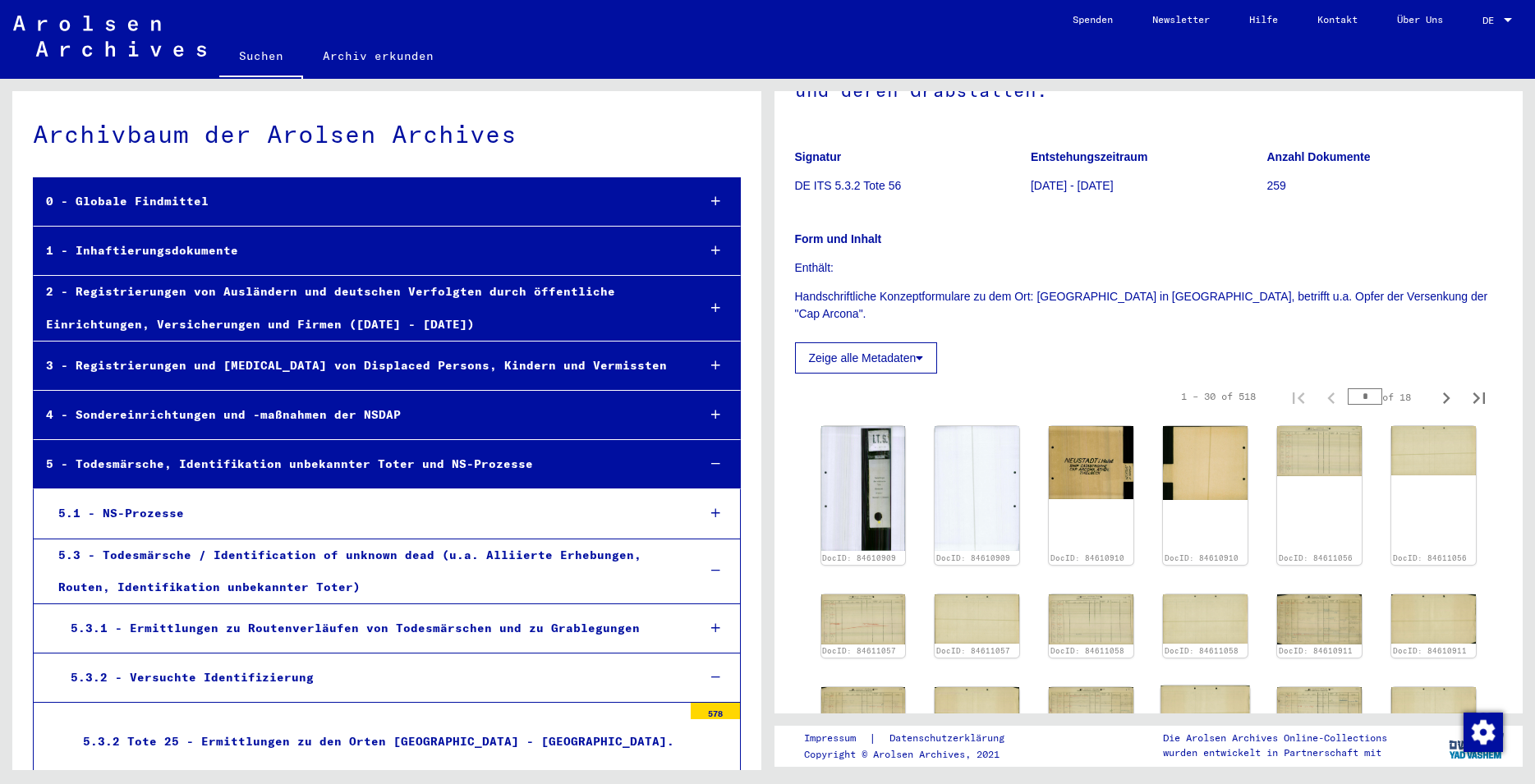
scroll to position [177, 0]
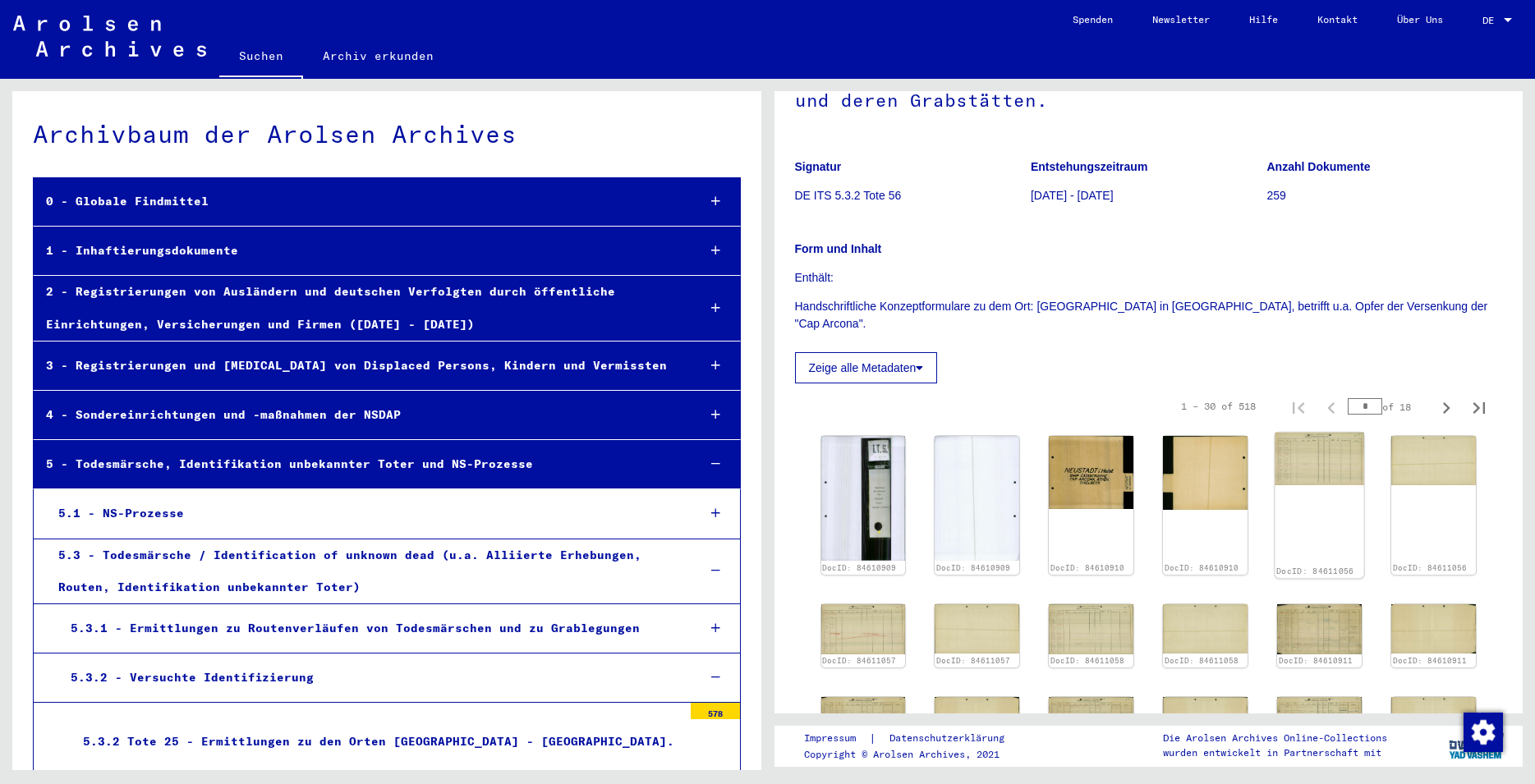
click at [1304, 463] on img at bounding box center [1320, 459] width 89 height 53
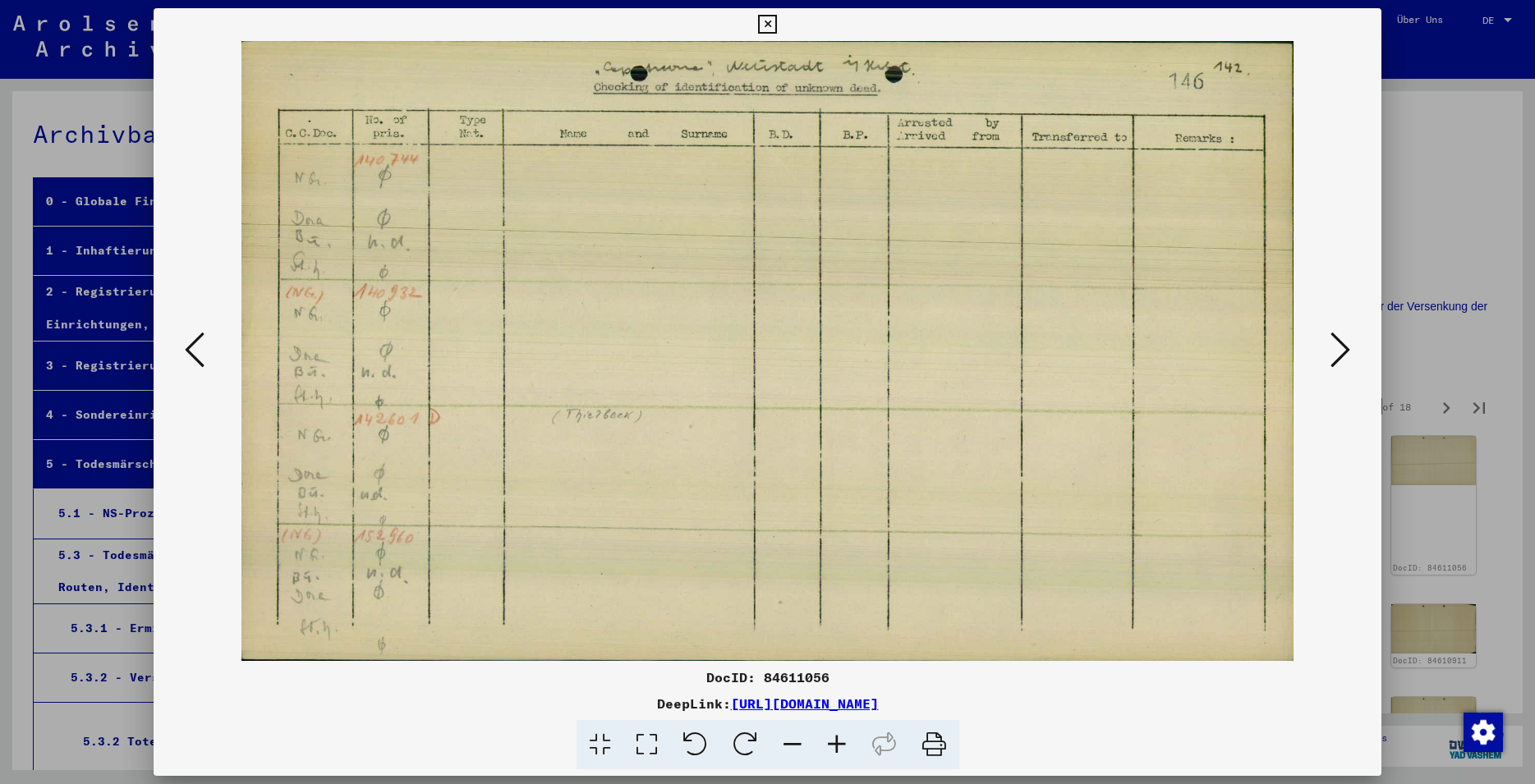
click at [1364, 332] on div at bounding box center [767, 351] width 1228 height 620
click at [1345, 349] on icon at bounding box center [1340, 349] width 20 height 39
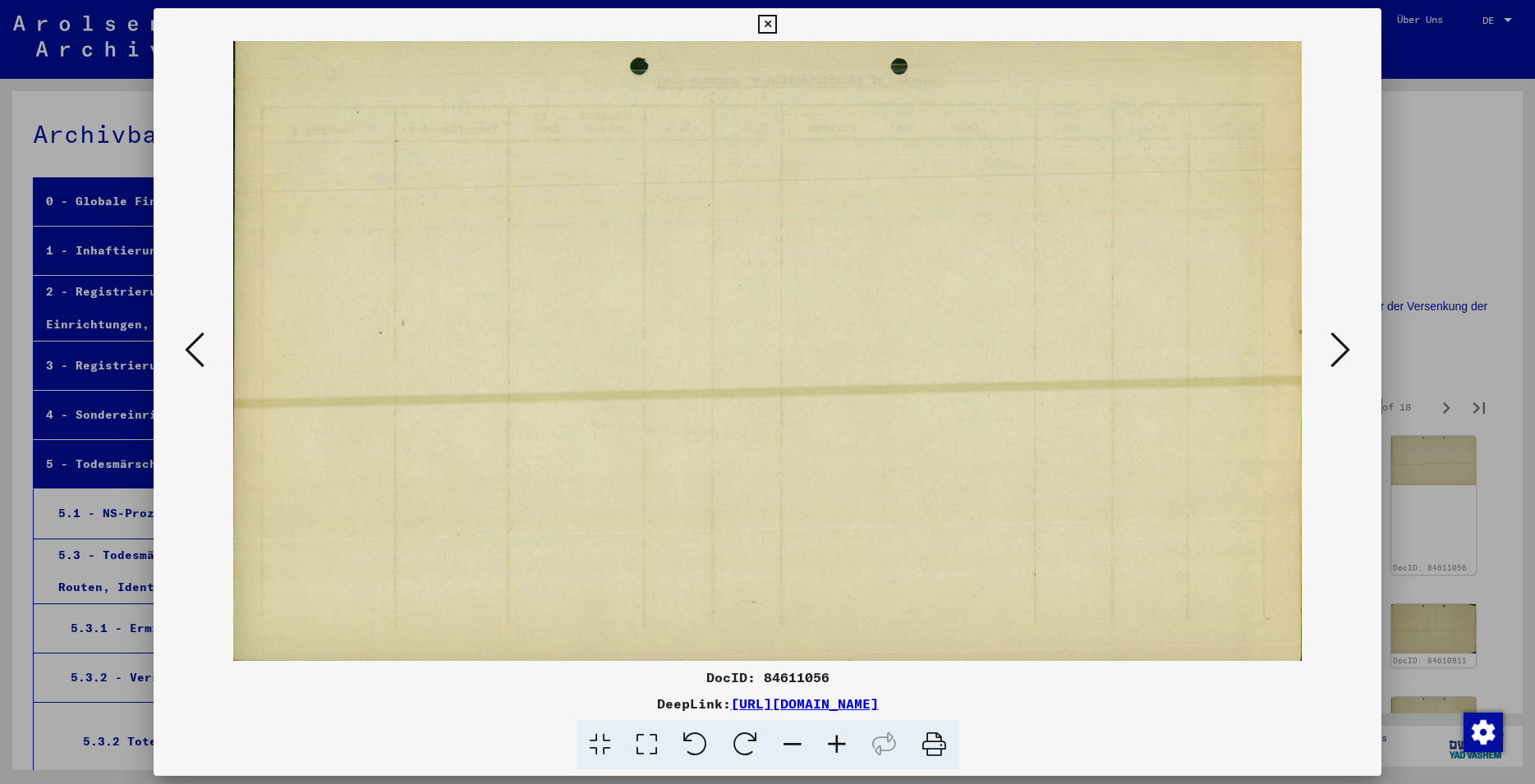
click at [1345, 349] on icon at bounding box center [1340, 349] width 20 height 39
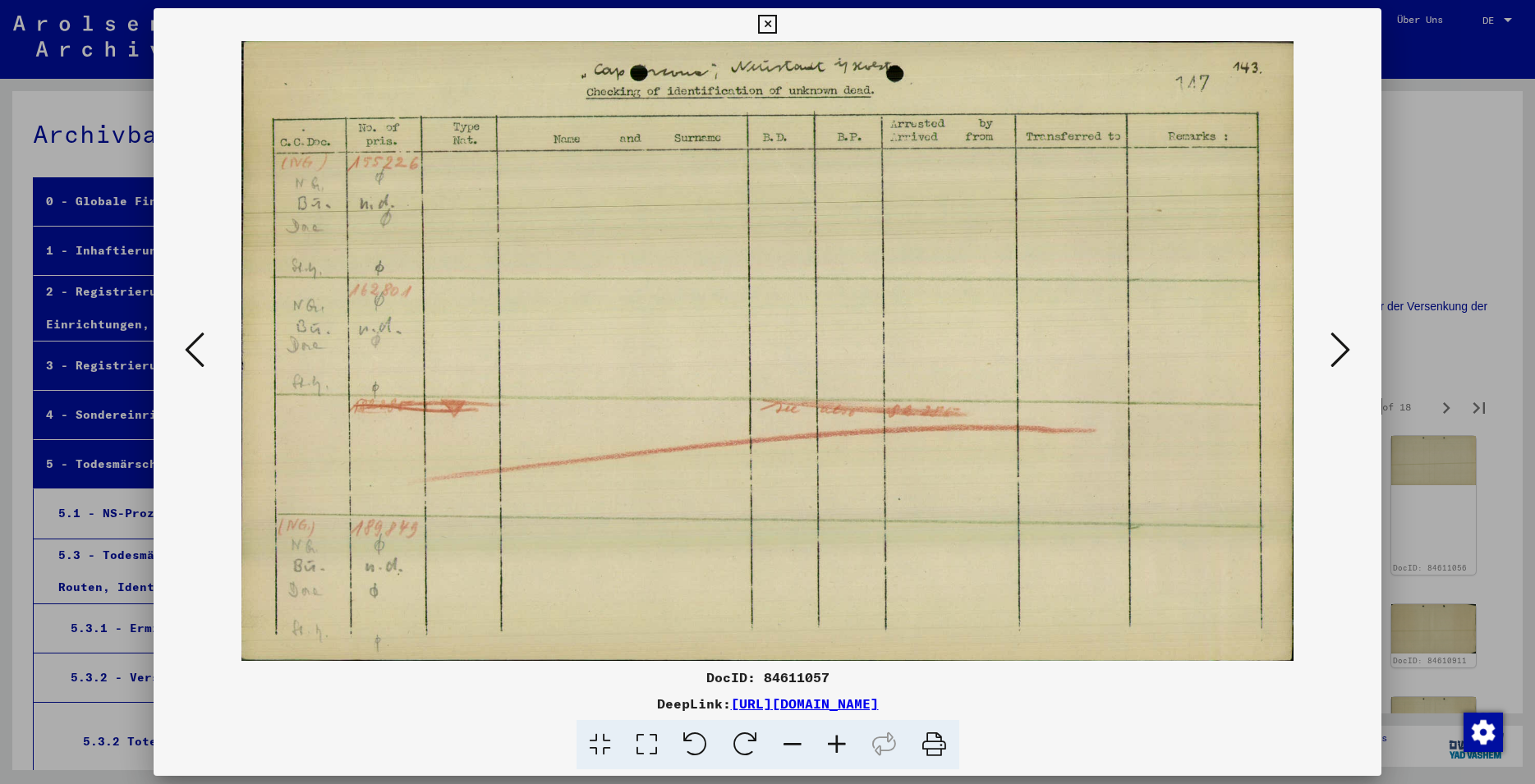
click at [1345, 349] on icon at bounding box center [1340, 349] width 20 height 39
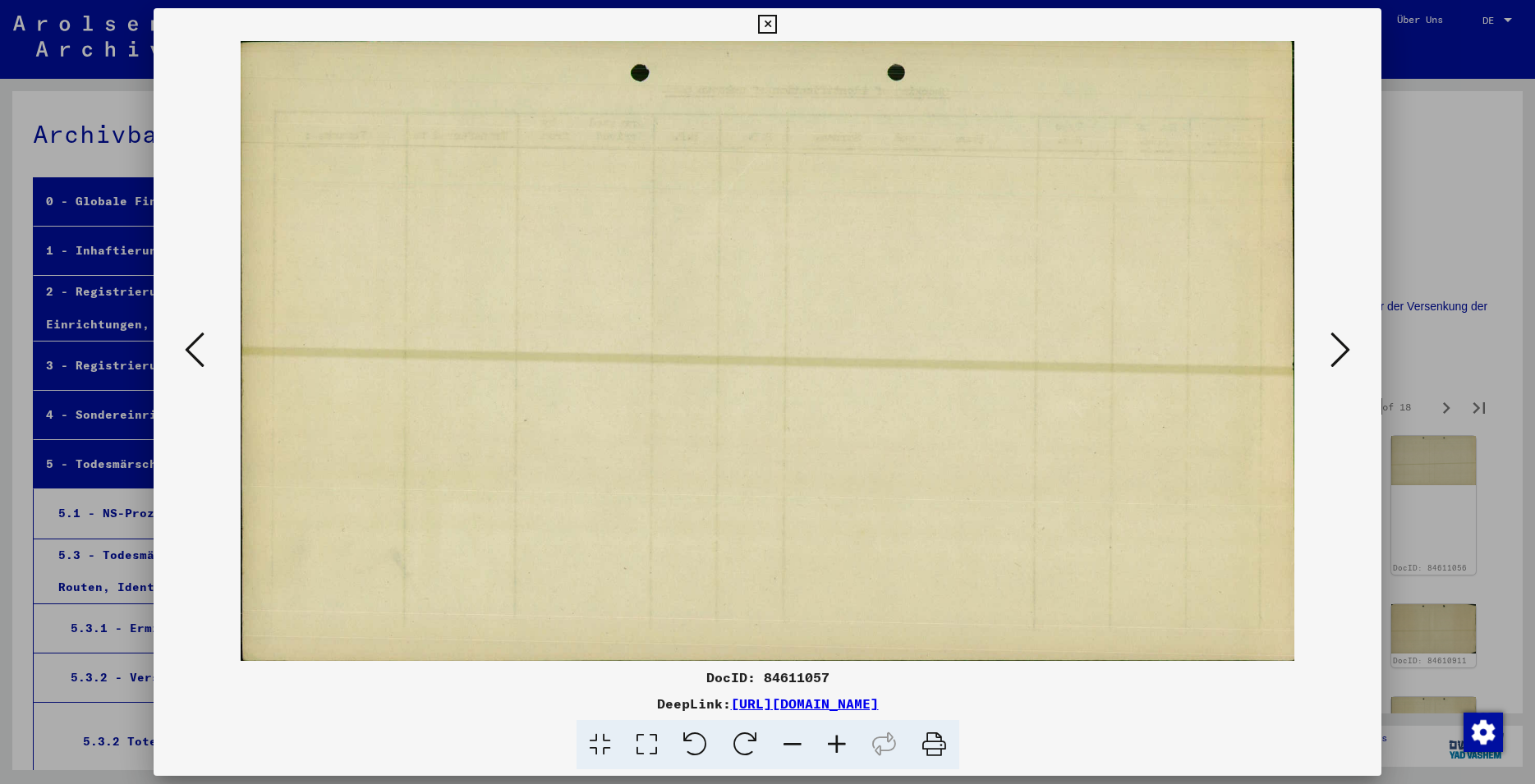
click at [1345, 349] on icon at bounding box center [1340, 349] width 20 height 39
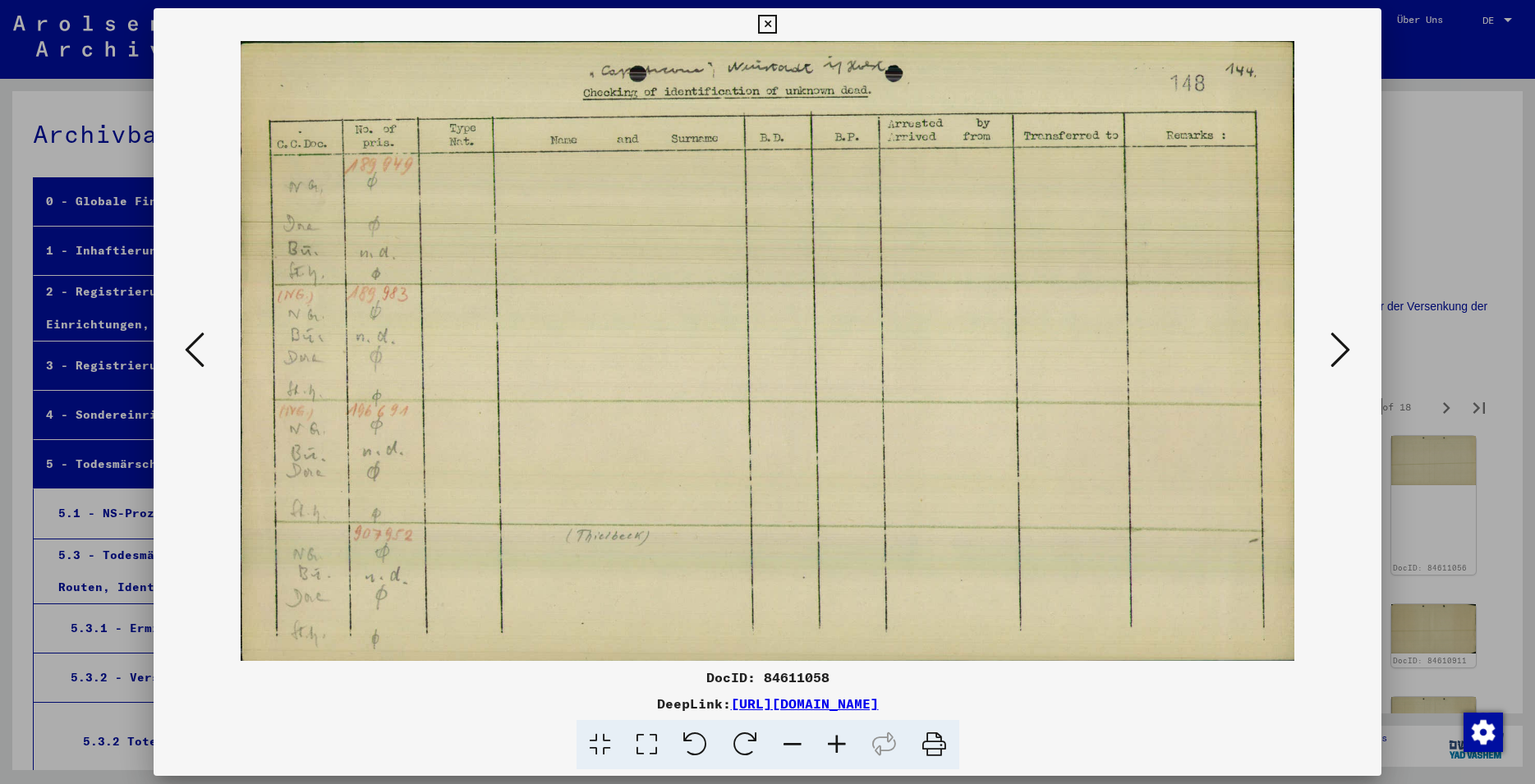
click at [777, 26] on icon at bounding box center [768, 24] width 19 height 20
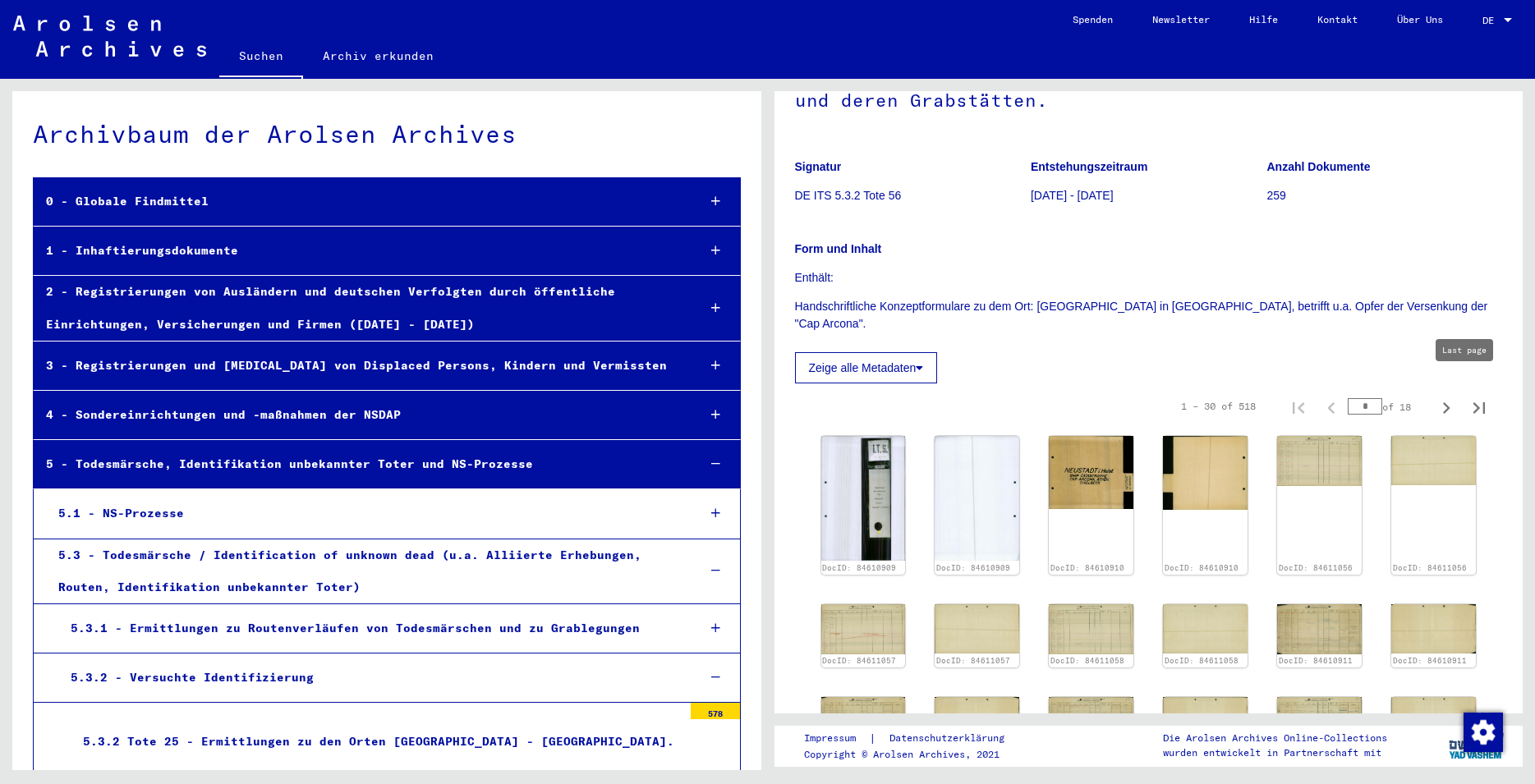
click at [1468, 397] on icon "Last page" at bounding box center [1479, 408] width 23 height 23
type input "**"
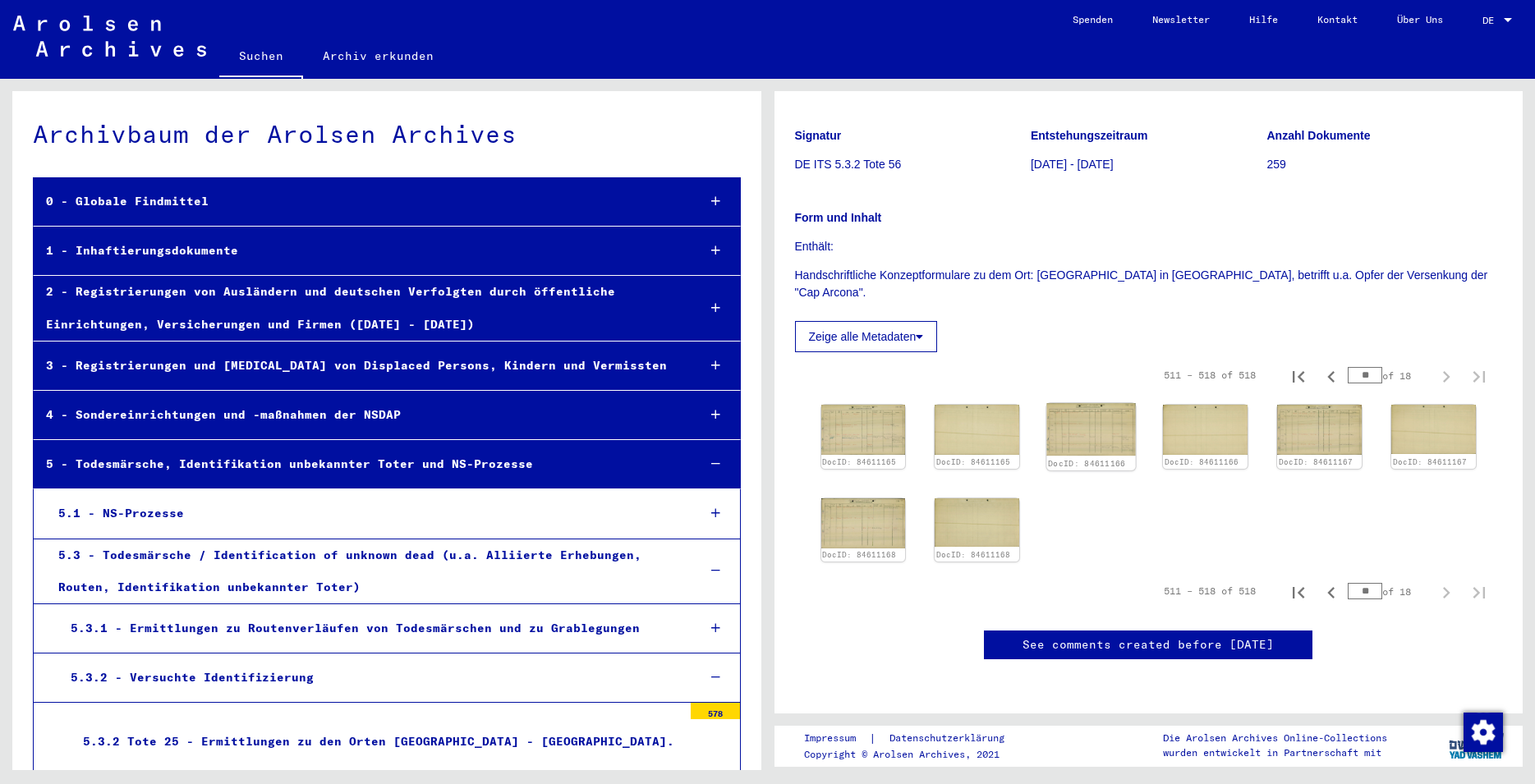
scroll to position [355, 0]
click at [990, 497] on img at bounding box center [978, 522] width 89 height 52
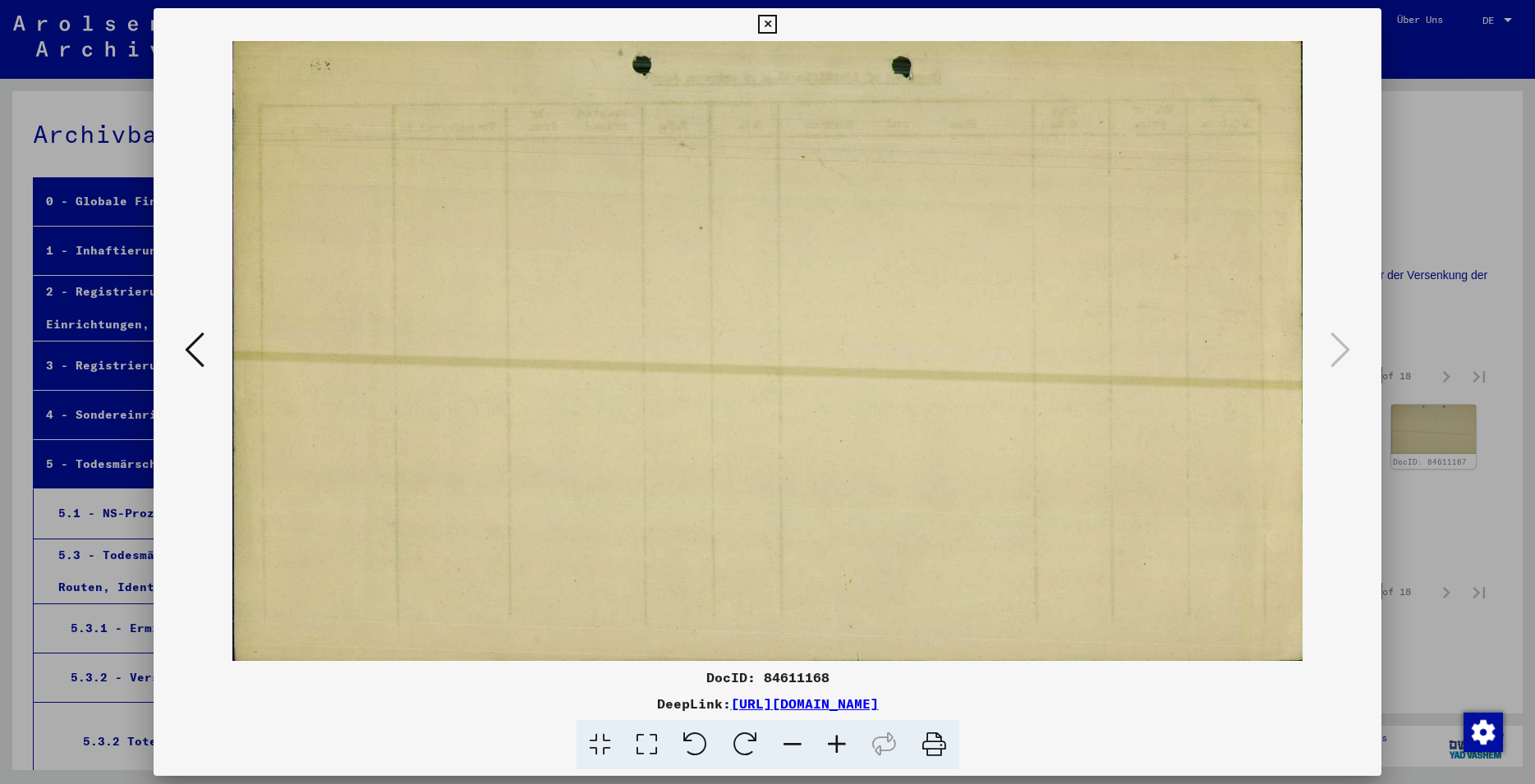
drag, startPoint x: 828, startPoint y: 676, endPoint x: 763, endPoint y: 675, distance: 65.0
click at [763, 675] on div "DocID: 84611168" at bounding box center [767, 677] width 1228 height 20
copy div "84611168"
click at [777, 31] on icon at bounding box center [768, 24] width 19 height 20
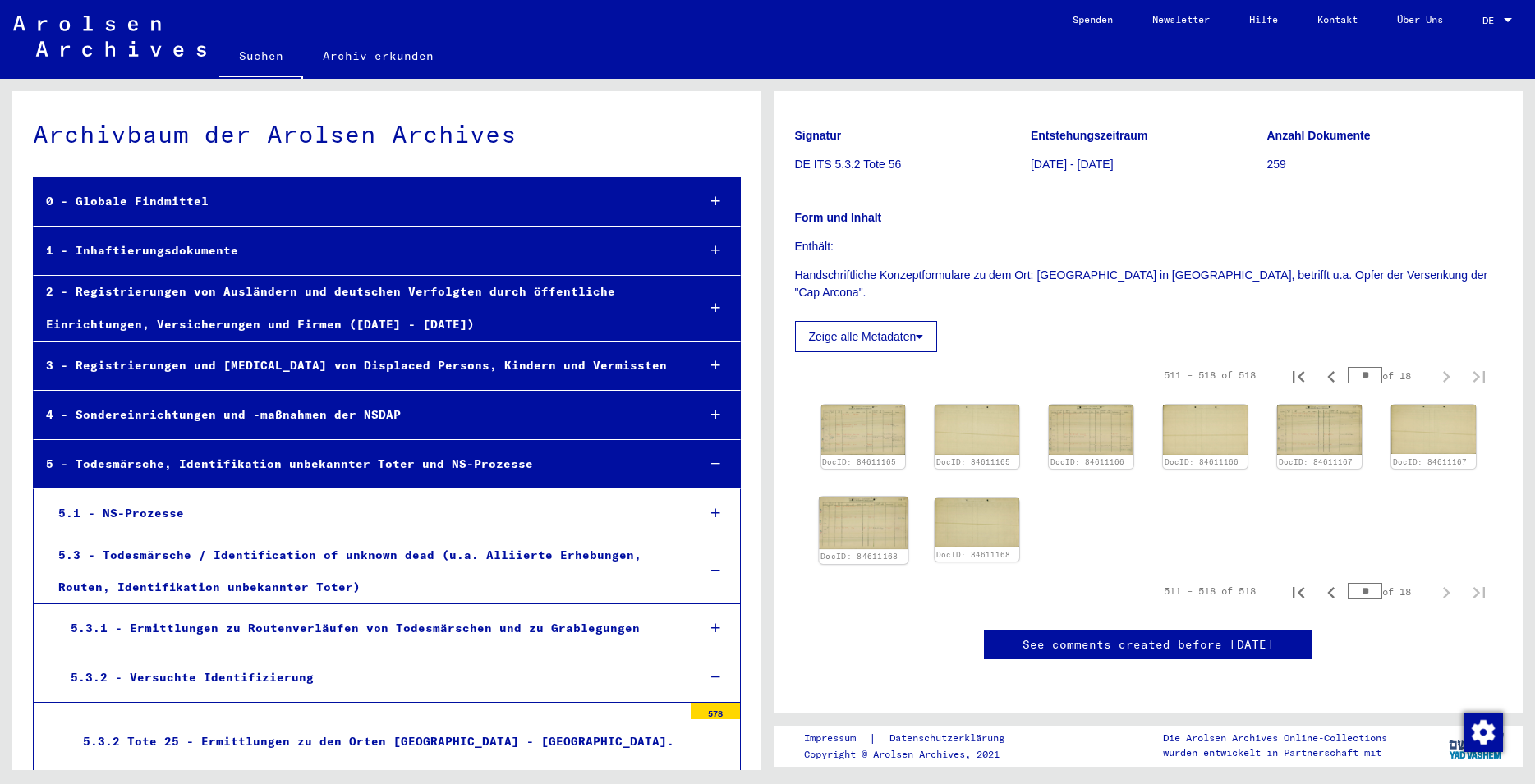
click at [892, 497] on img at bounding box center [863, 523] width 89 height 53
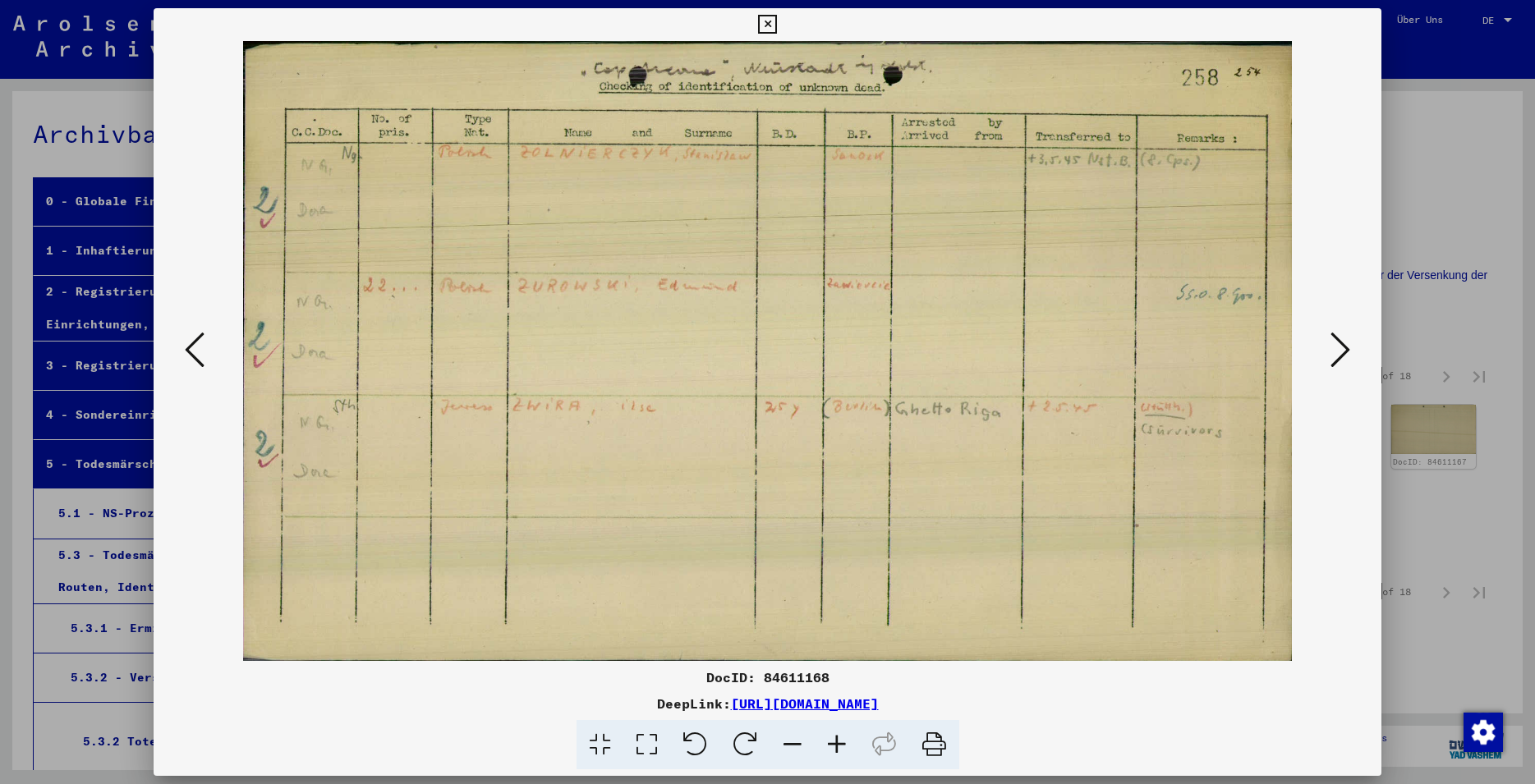
click at [1330, 348] on button at bounding box center [1341, 351] width 30 height 47
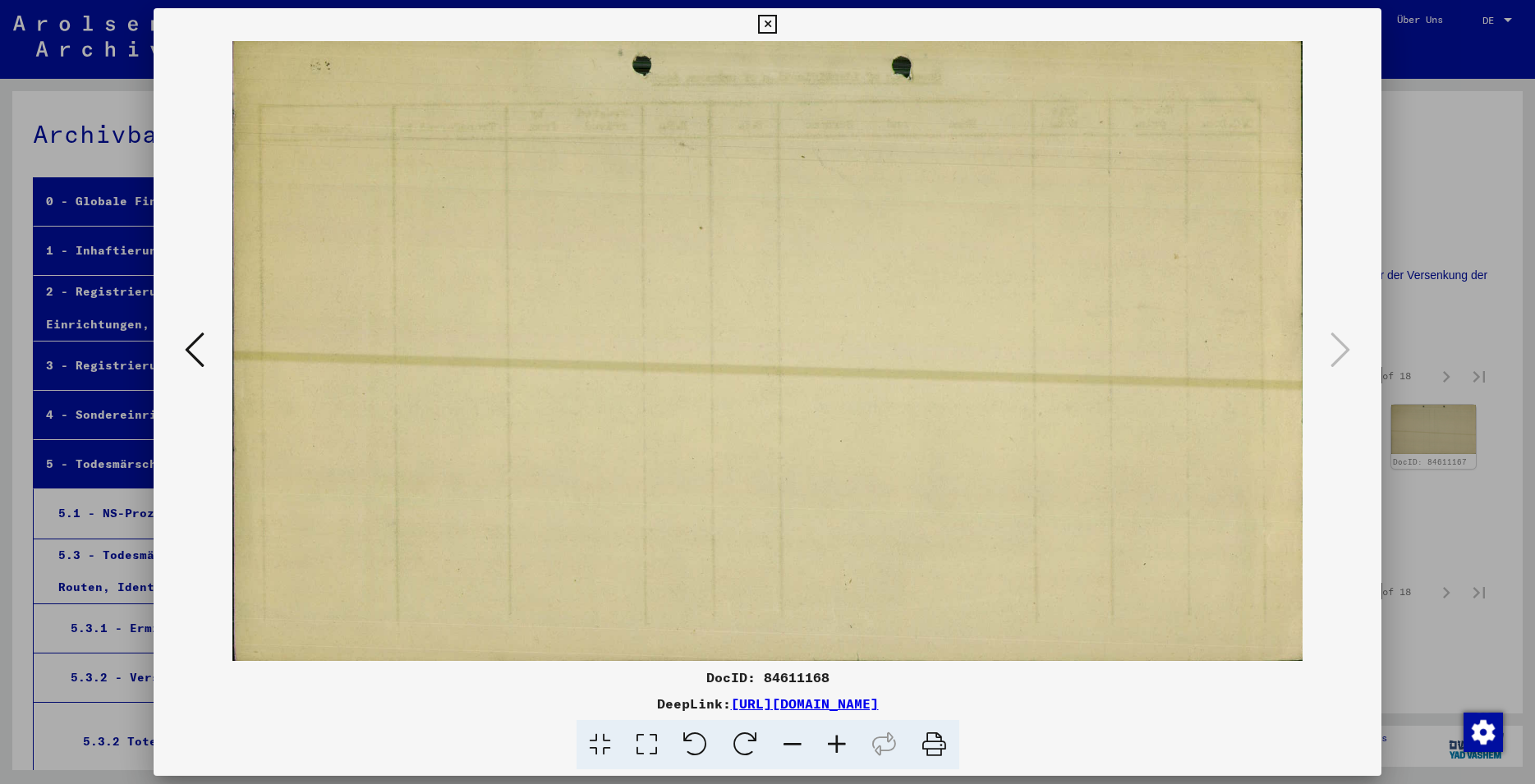
click at [777, 28] on icon at bounding box center [768, 24] width 19 height 20
